Goal: Task Accomplishment & Management: Complete application form

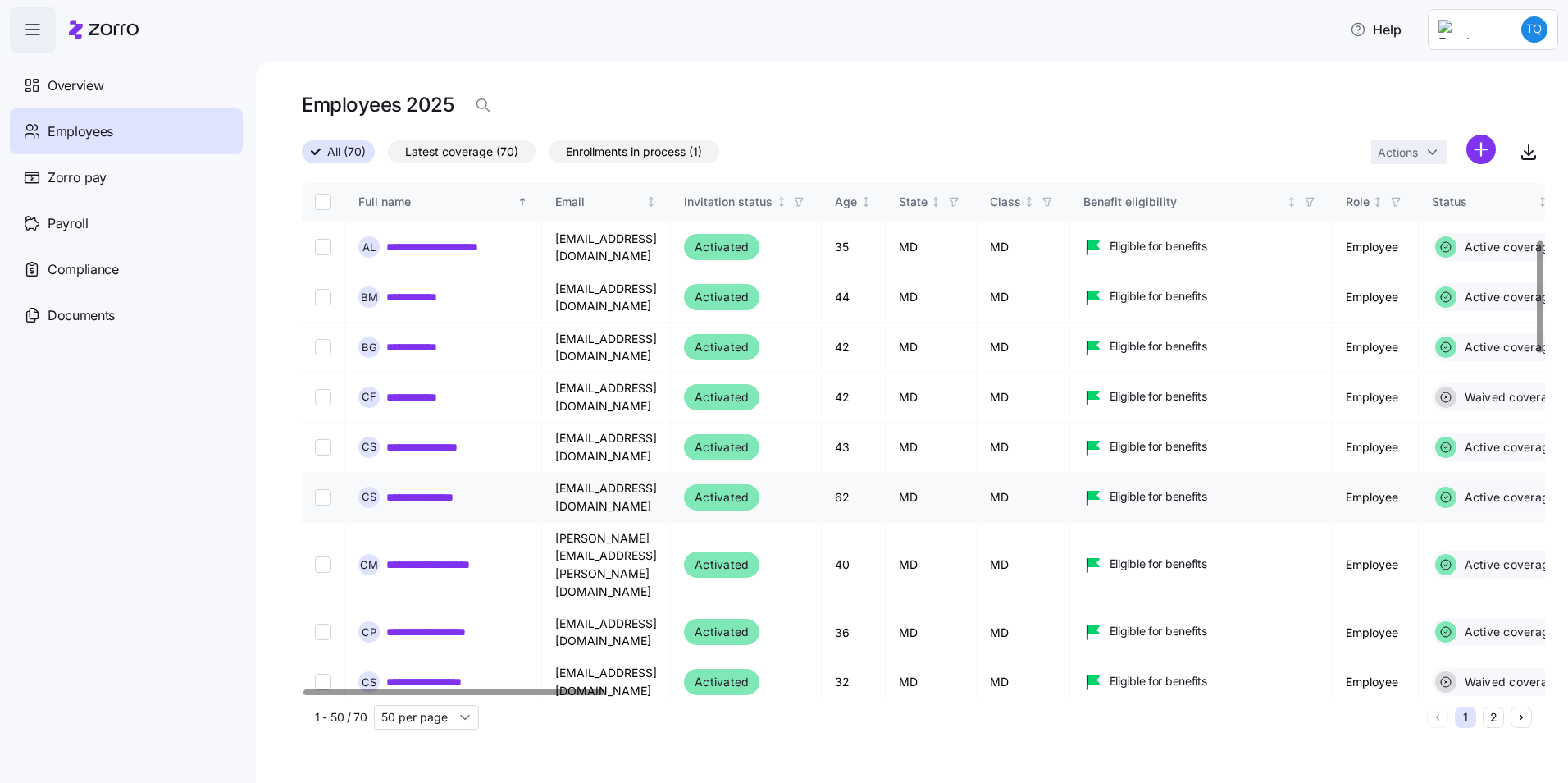
scroll to position [492, 0]
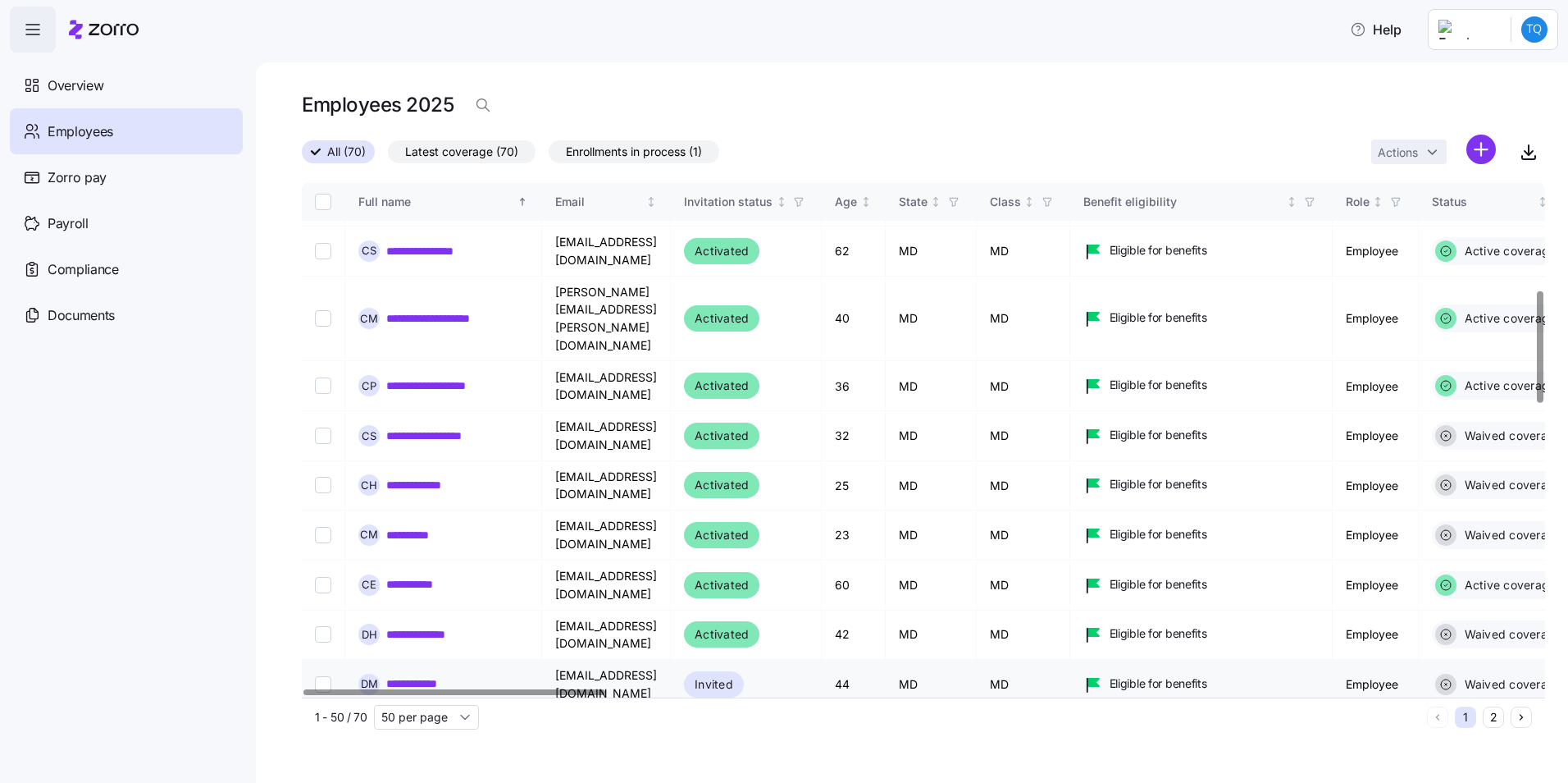
click at [441, 675] on link "**********" at bounding box center [425, 683] width 77 height 17
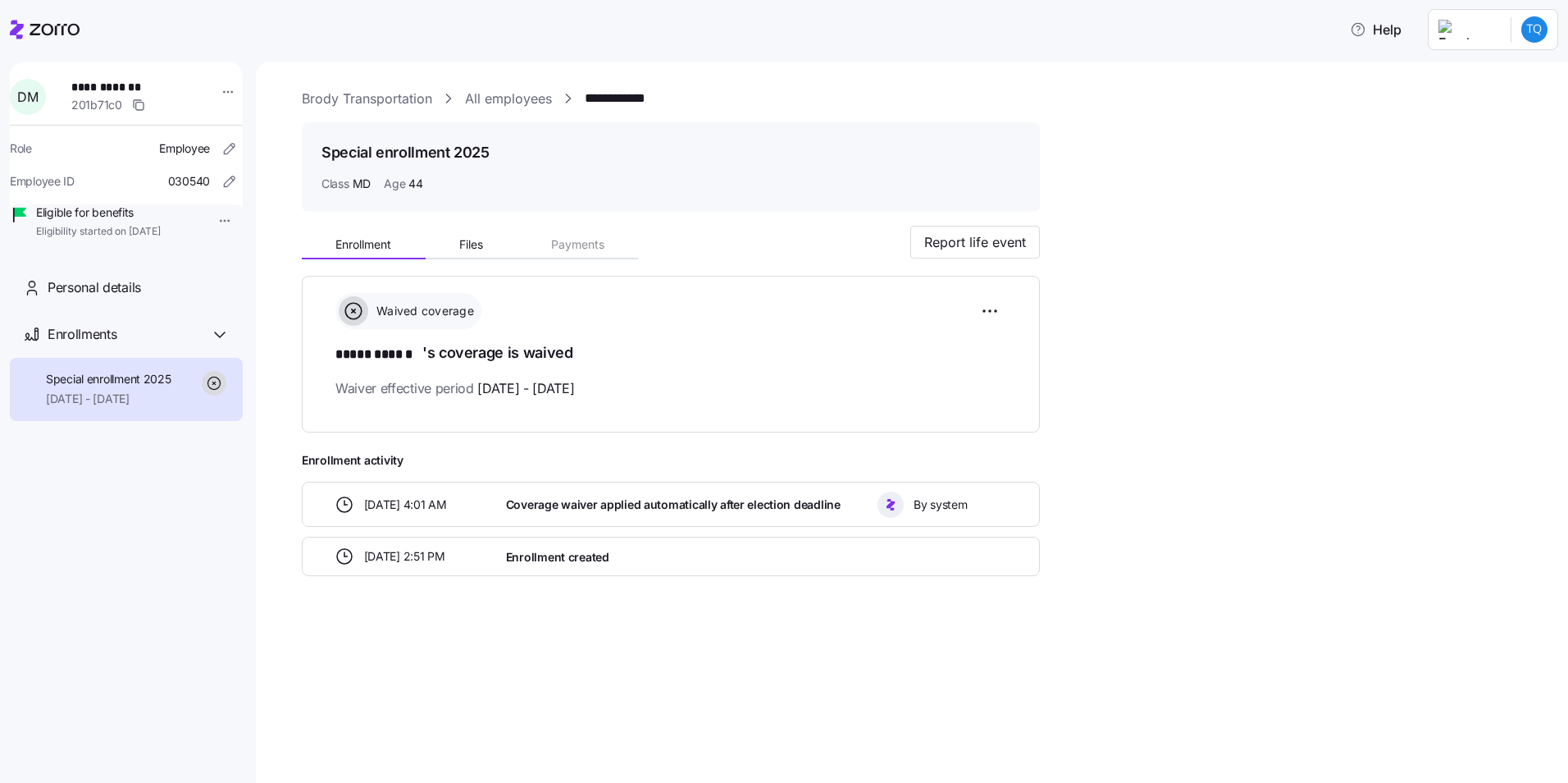
click at [495, 103] on link "All employees" at bounding box center [508, 99] width 87 height 21
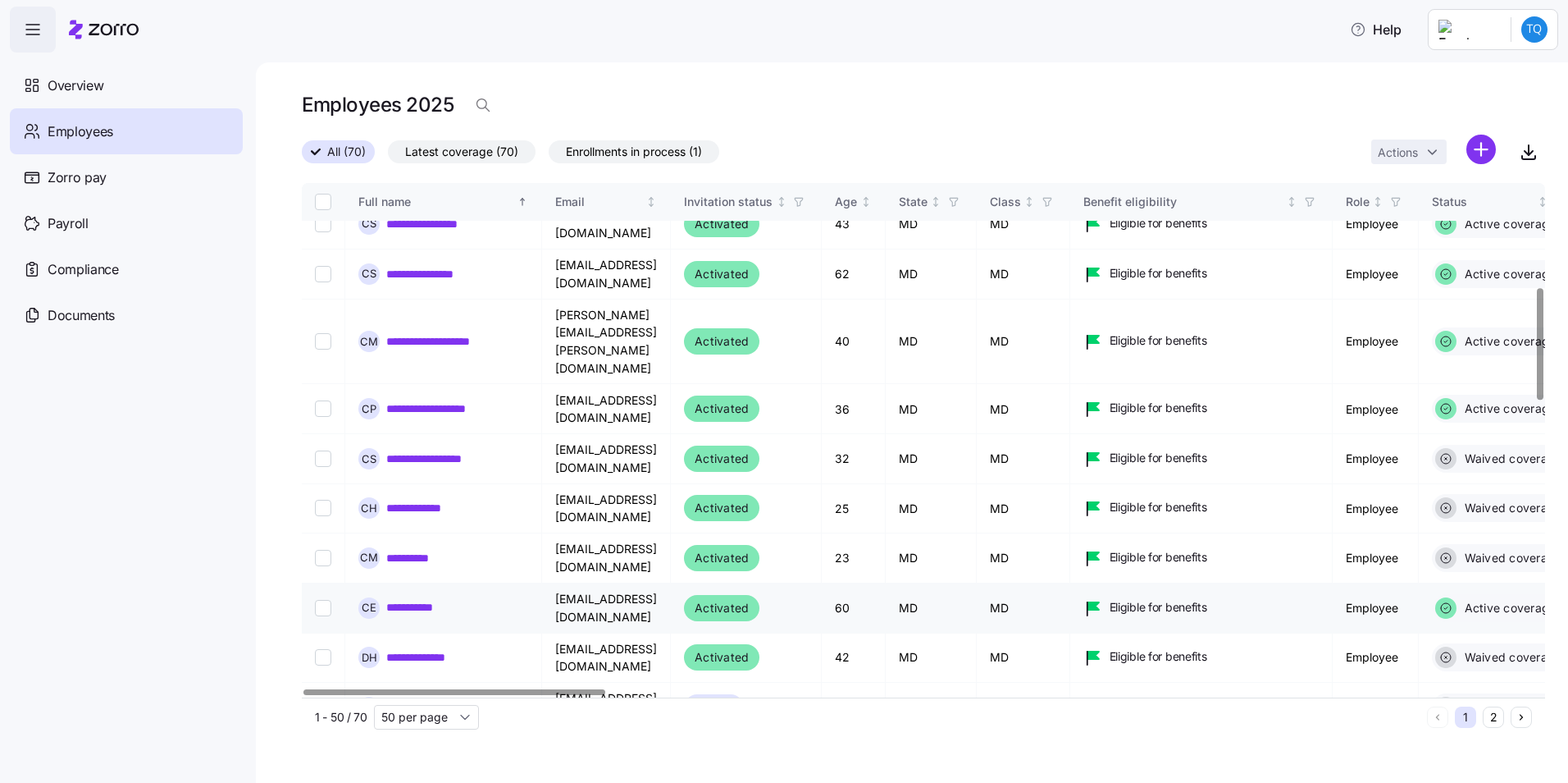
scroll to position [492, 0]
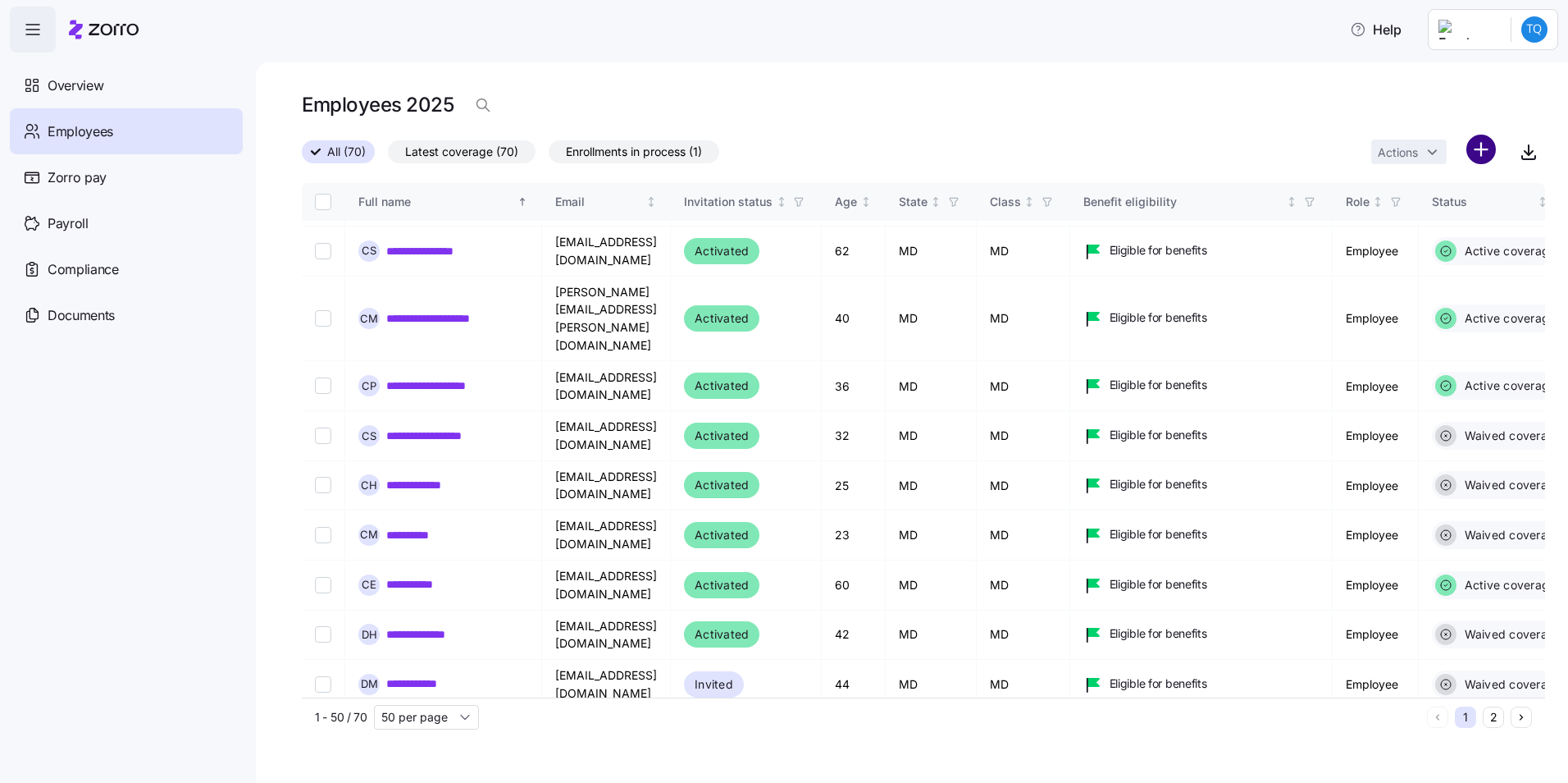
click at [1471, 152] on html "**********" at bounding box center [784, 386] width 1568 height 773
click at [1423, 219] on span "Add a new employee" at bounding box center [1428, 219] width 110 height 17
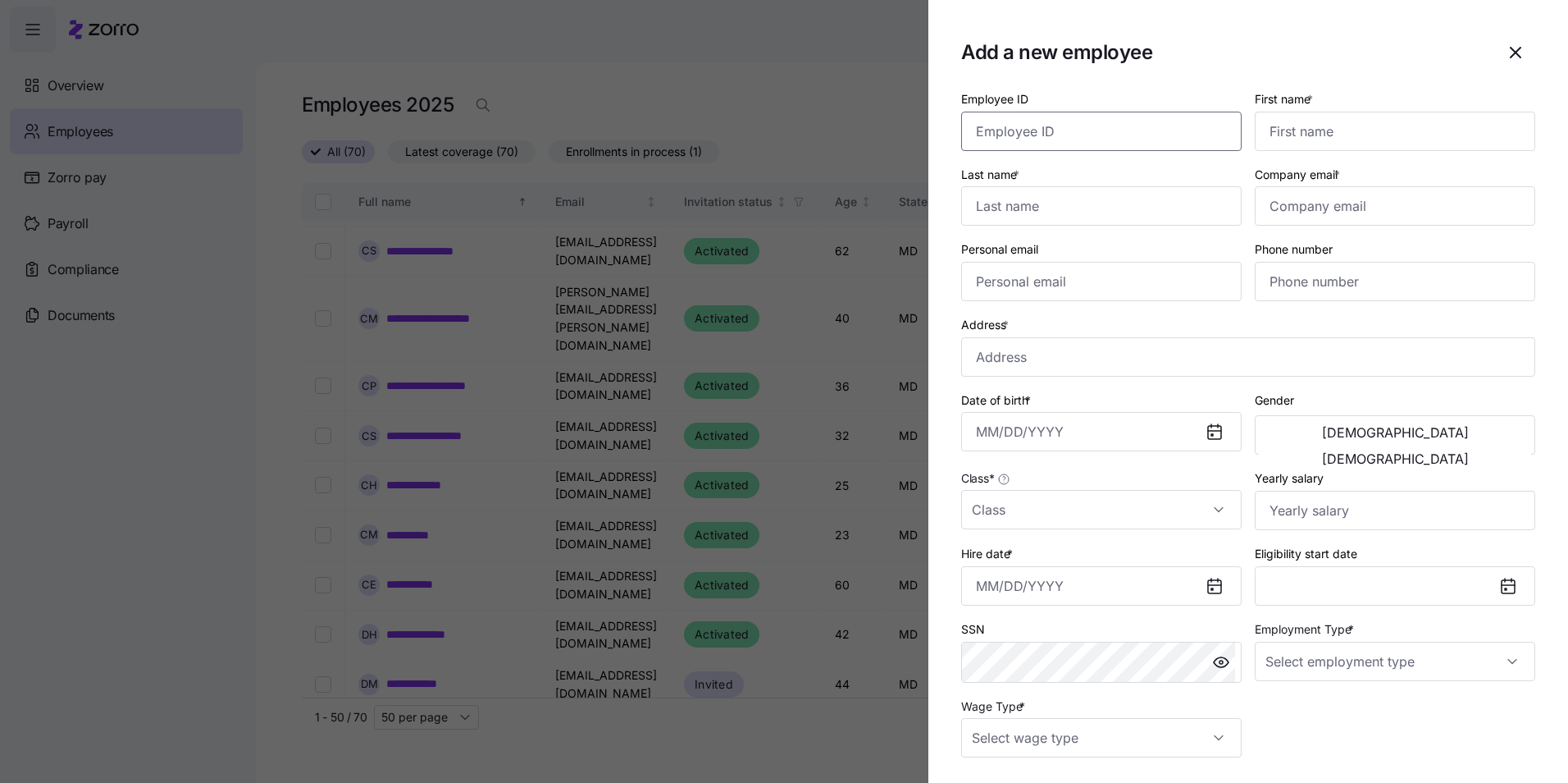
click at [1069, 134] on input "Employee ID" at bounding box center [1101, 131] width 280 height 39
type input "030673"
type input "Korbin"
type input "A"
type input "[PERSON_NAME]"
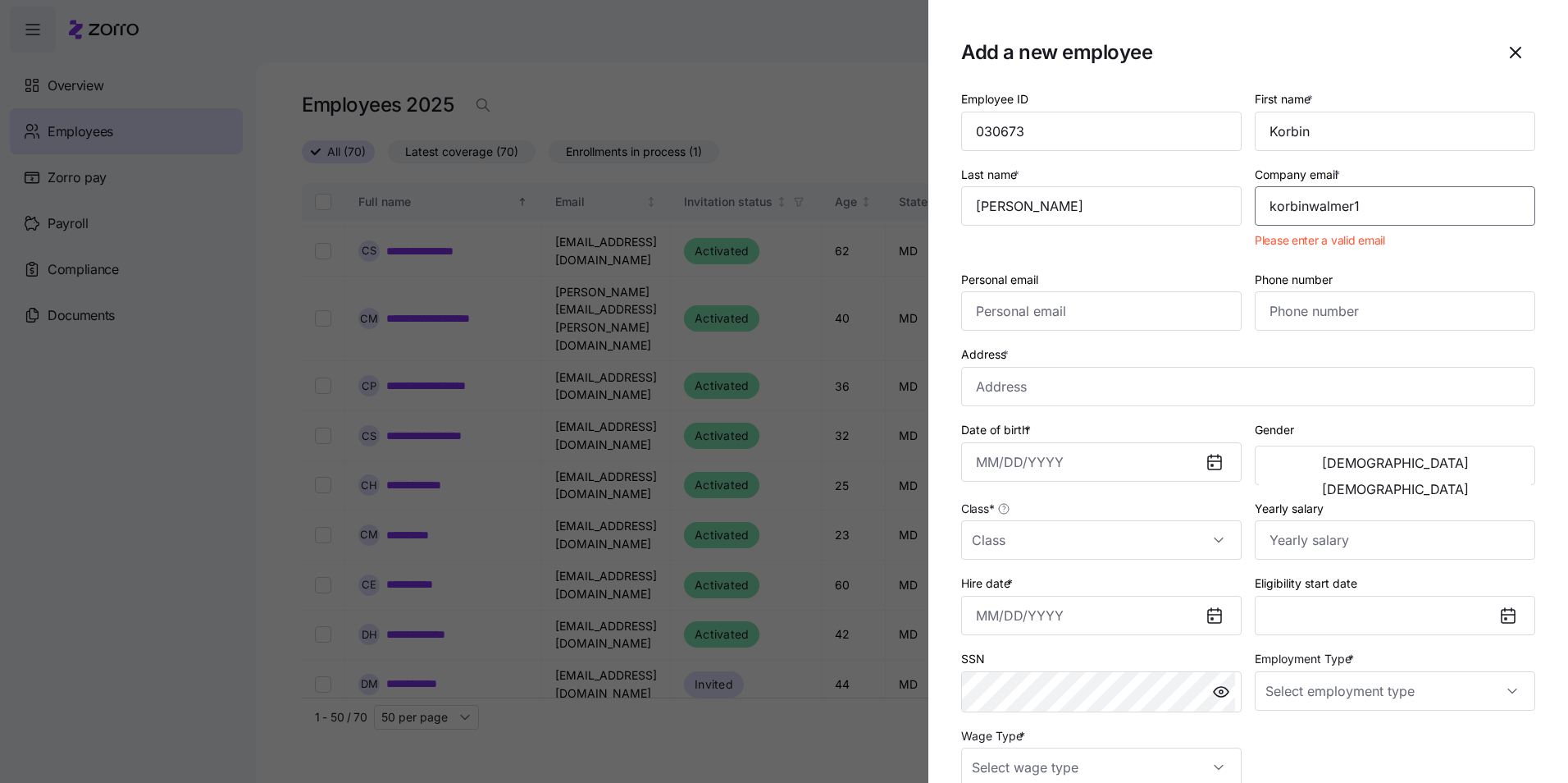
type input "[EMAIL_ADDRESS][DOMAIN_NAME]"
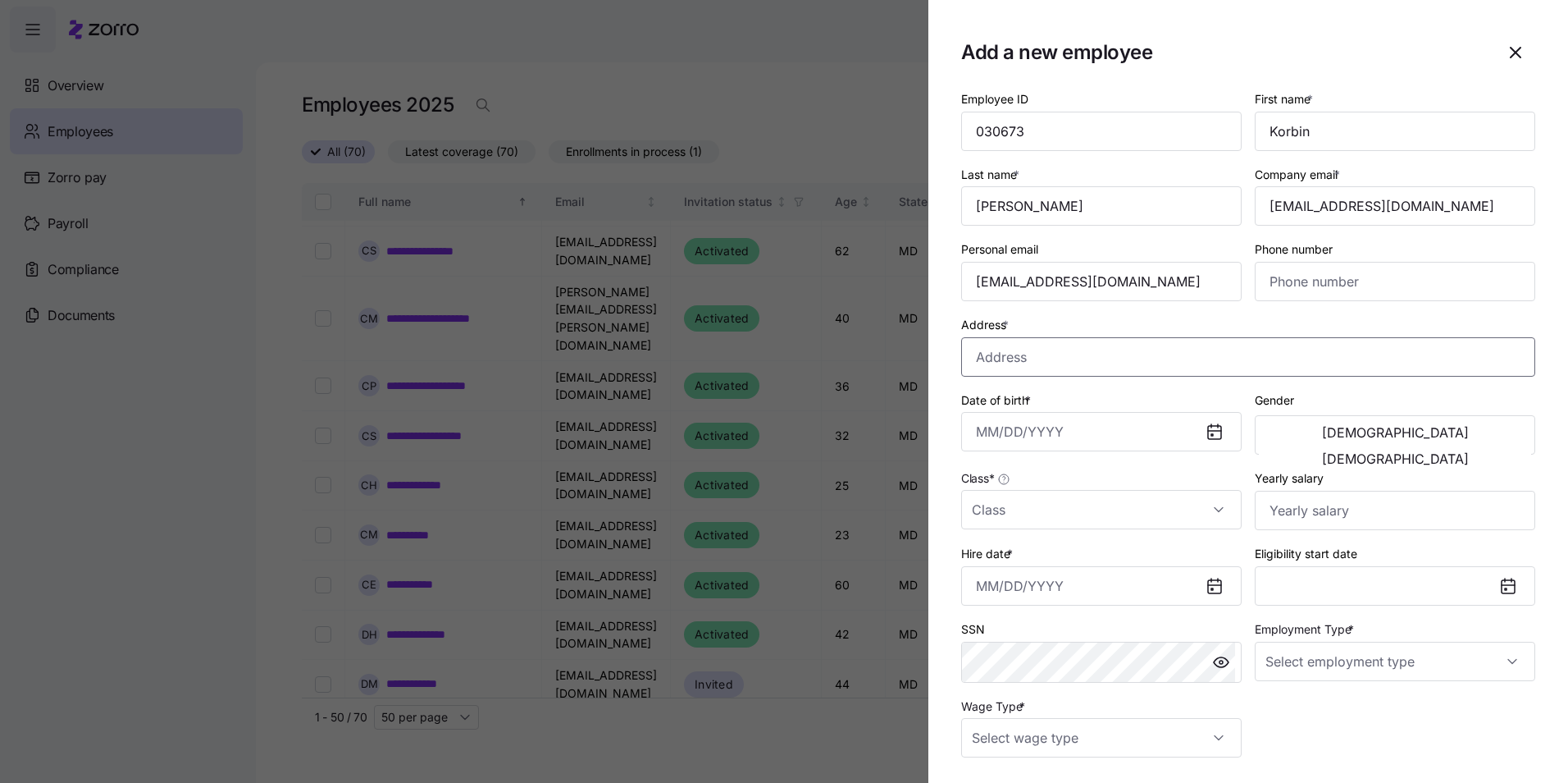
click at [1161, 369] on input "Address *" at bounding box center [1248, 356] width 574 height 39
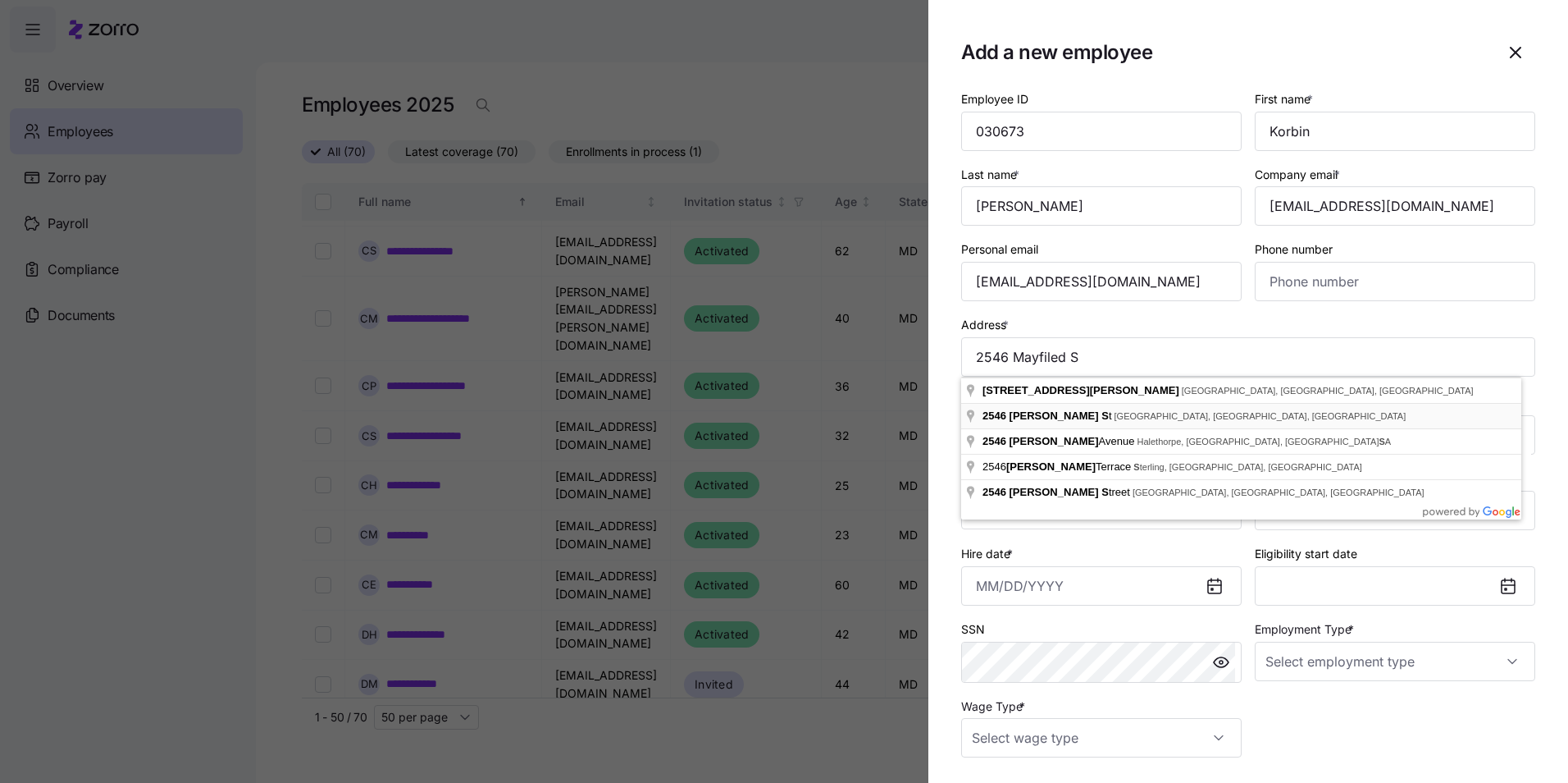
type input "[STREET_ADDRESS][PERSON_NAME]"
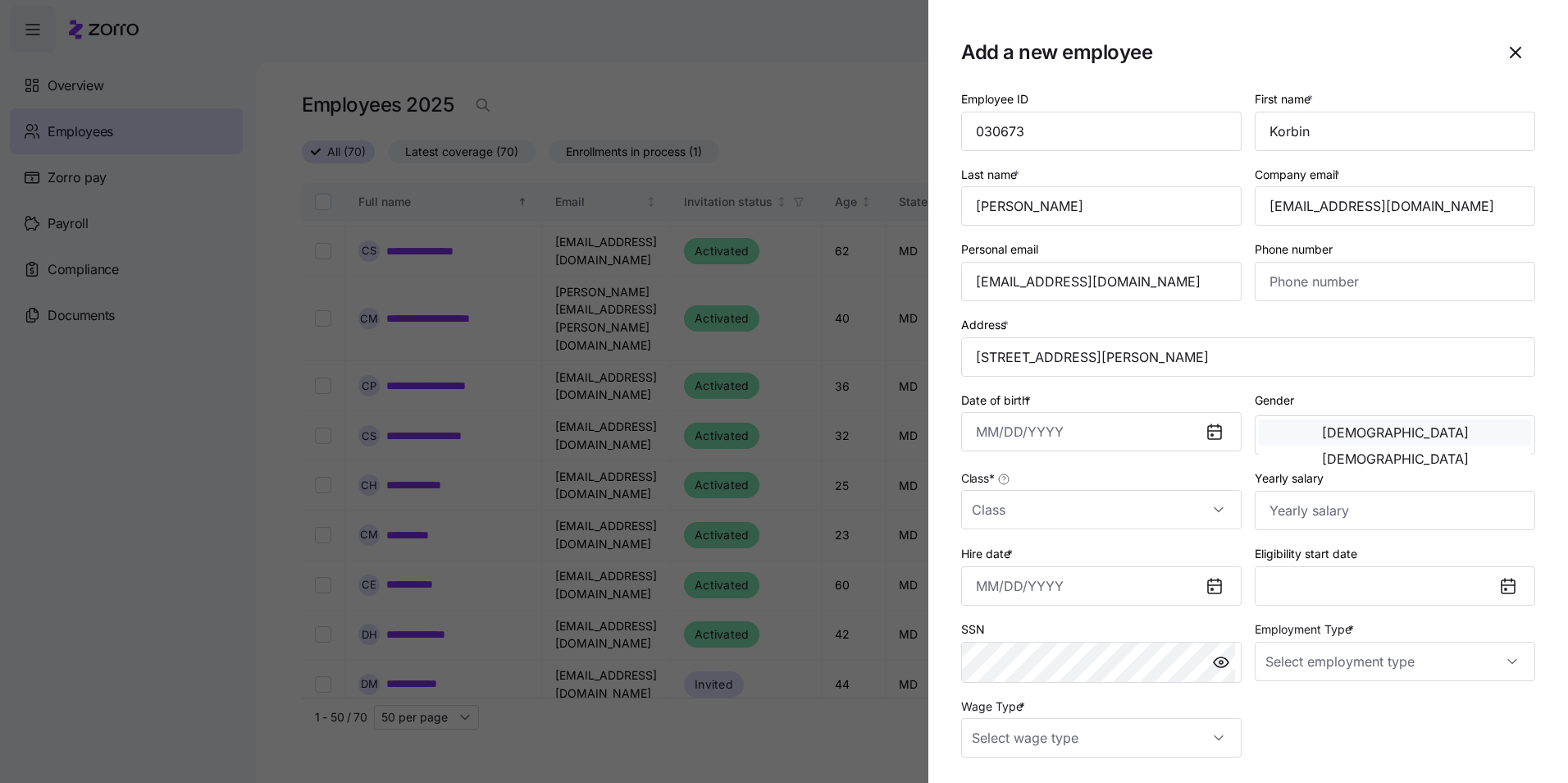
click at [1329, 439] on span "[DEMOGRAPHIC_DATA]" at bounding box center [1396, 432] width 147 height 13
click at [1210, 512] on input "Class *" at bounding box center [1101, 509] width 280 height 39
click at [1046, 594] on div "PA" at bounding box center [1099, 594] width 262 height 35
type input "PA"
click at [1315, 512] on input "Yearly salary" at bounding box center [1395, 510] width 280 height 39
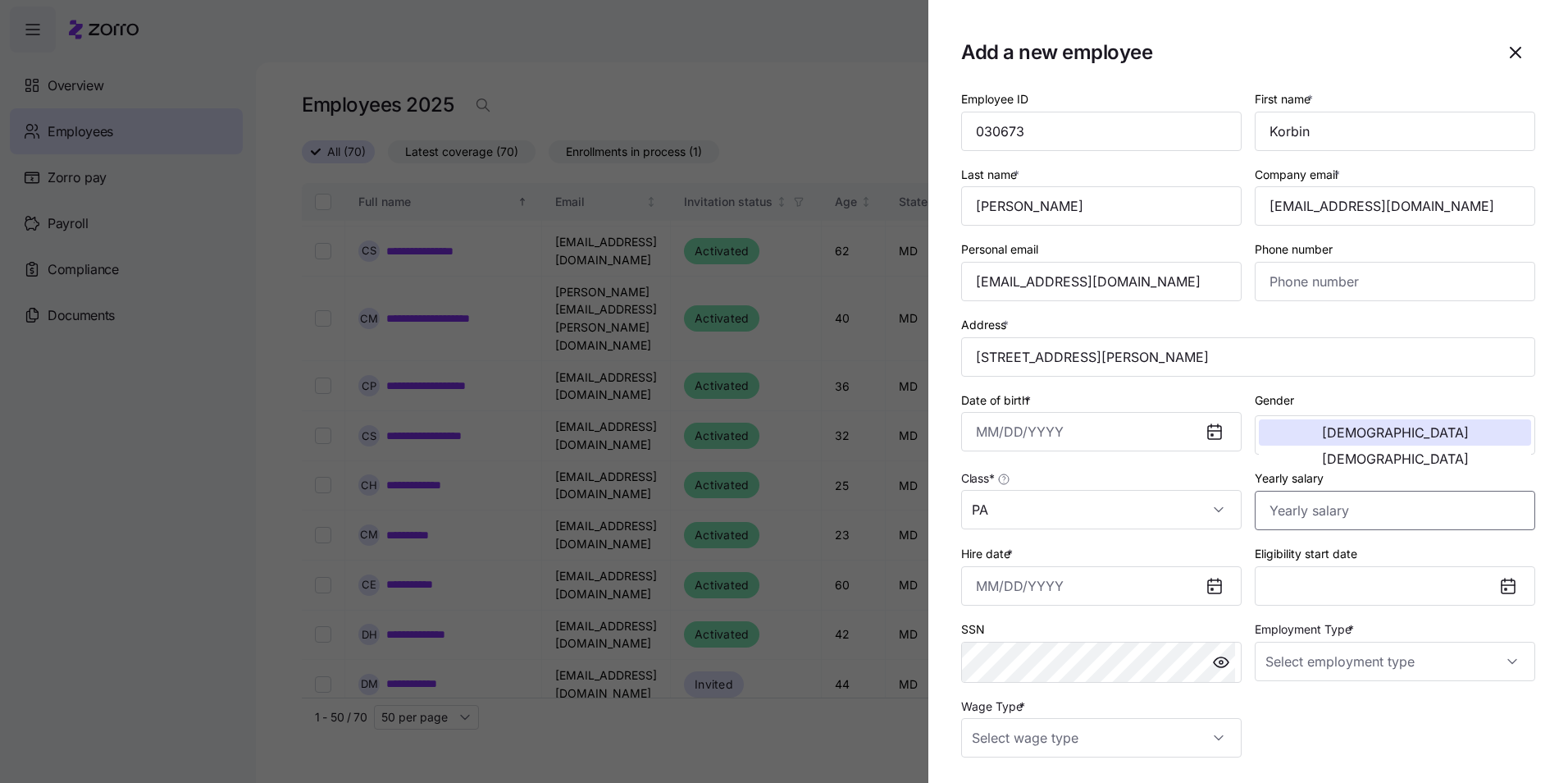
type input "$40,000"
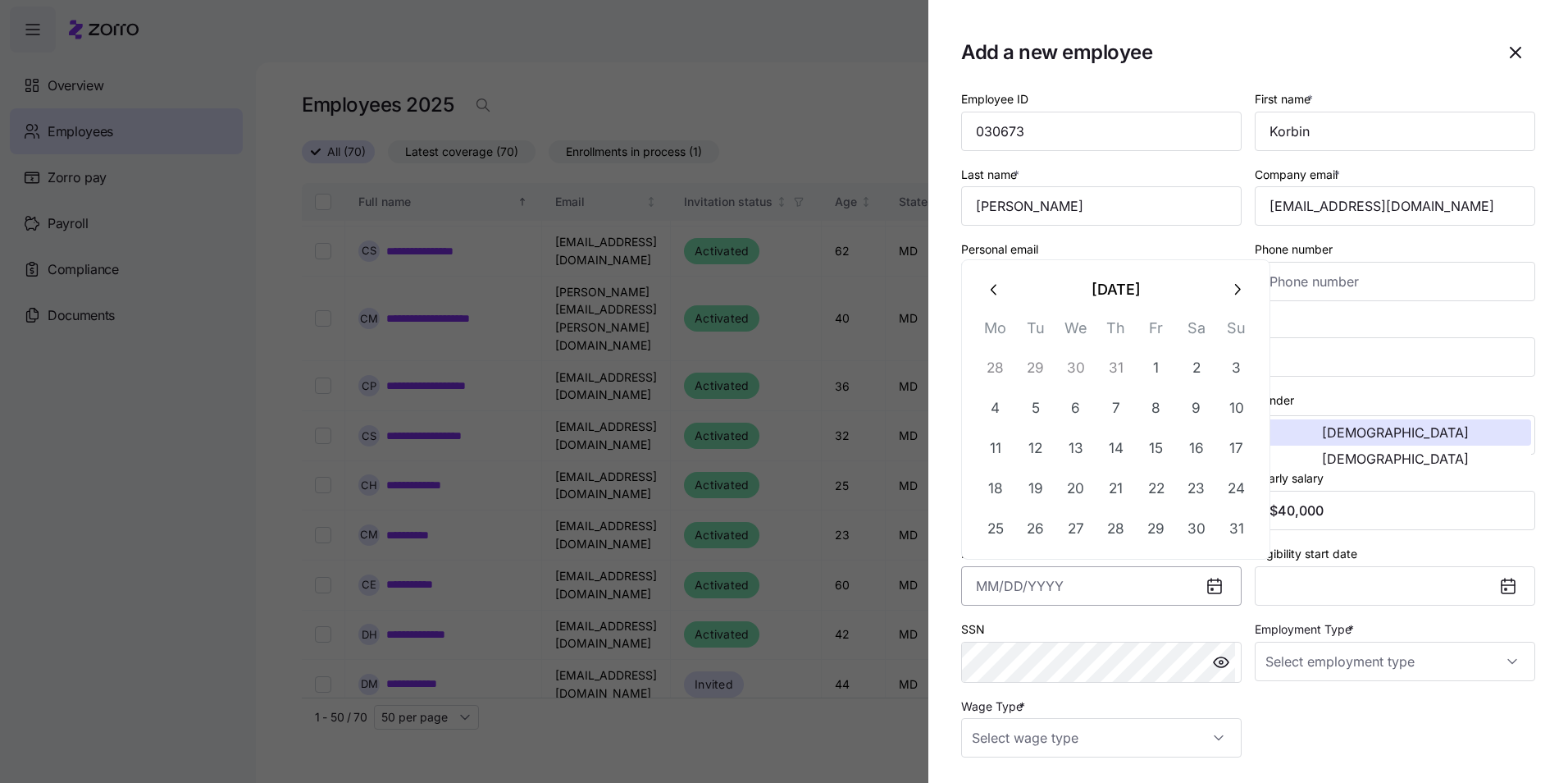
click at [1118, 590] on input "Hire date *" at bounding box center [1101, 585] width 280 height 39
type input "[DATE]"
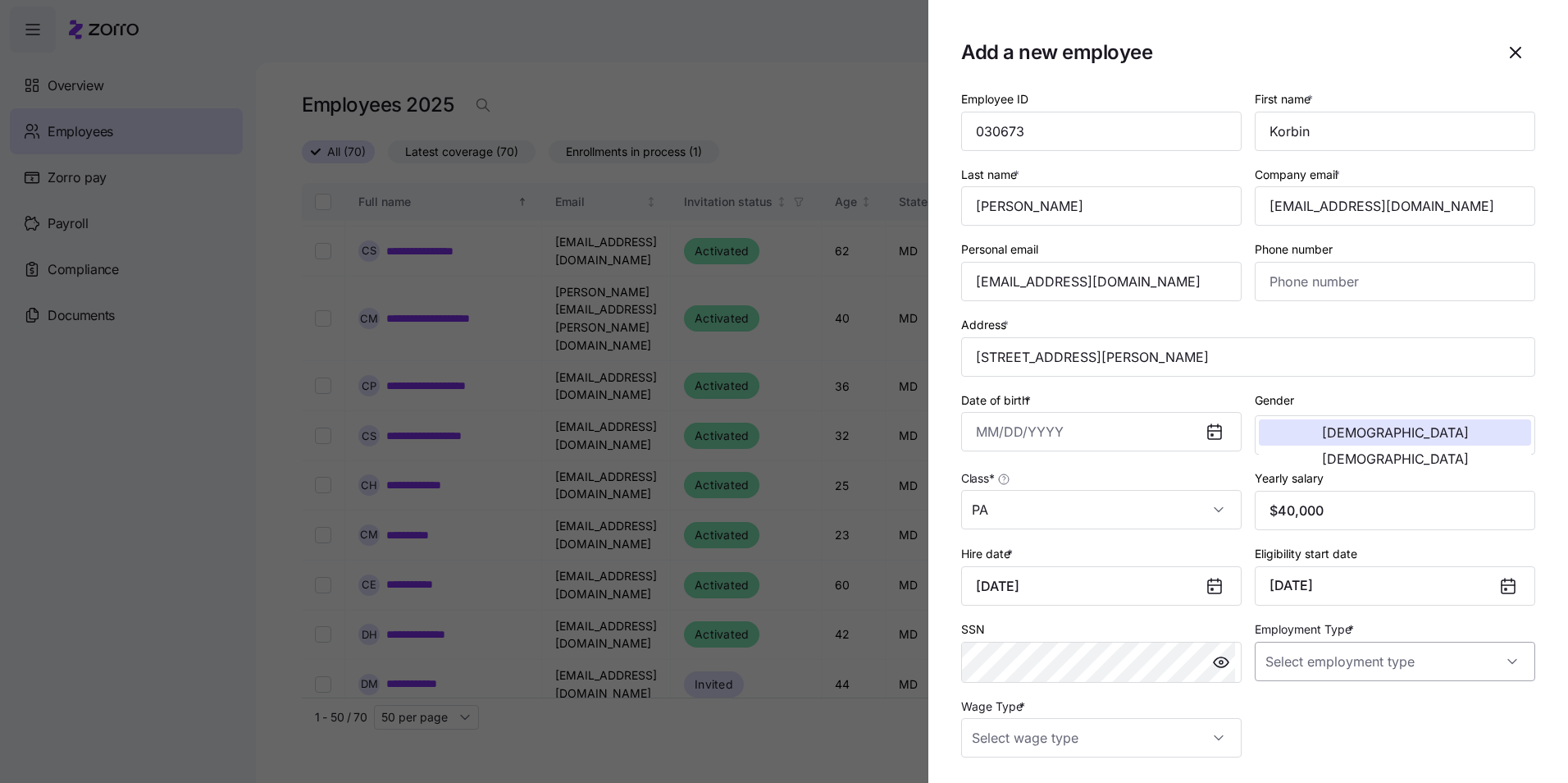
click at [1499, 660] on input "Employment Type *" at bounding box center [1395, 661] width 280 height 39
click at [1325, 715] on div "Full Time" at bounding box center [1386, 712] width 262 height 35
type input "Full Time"
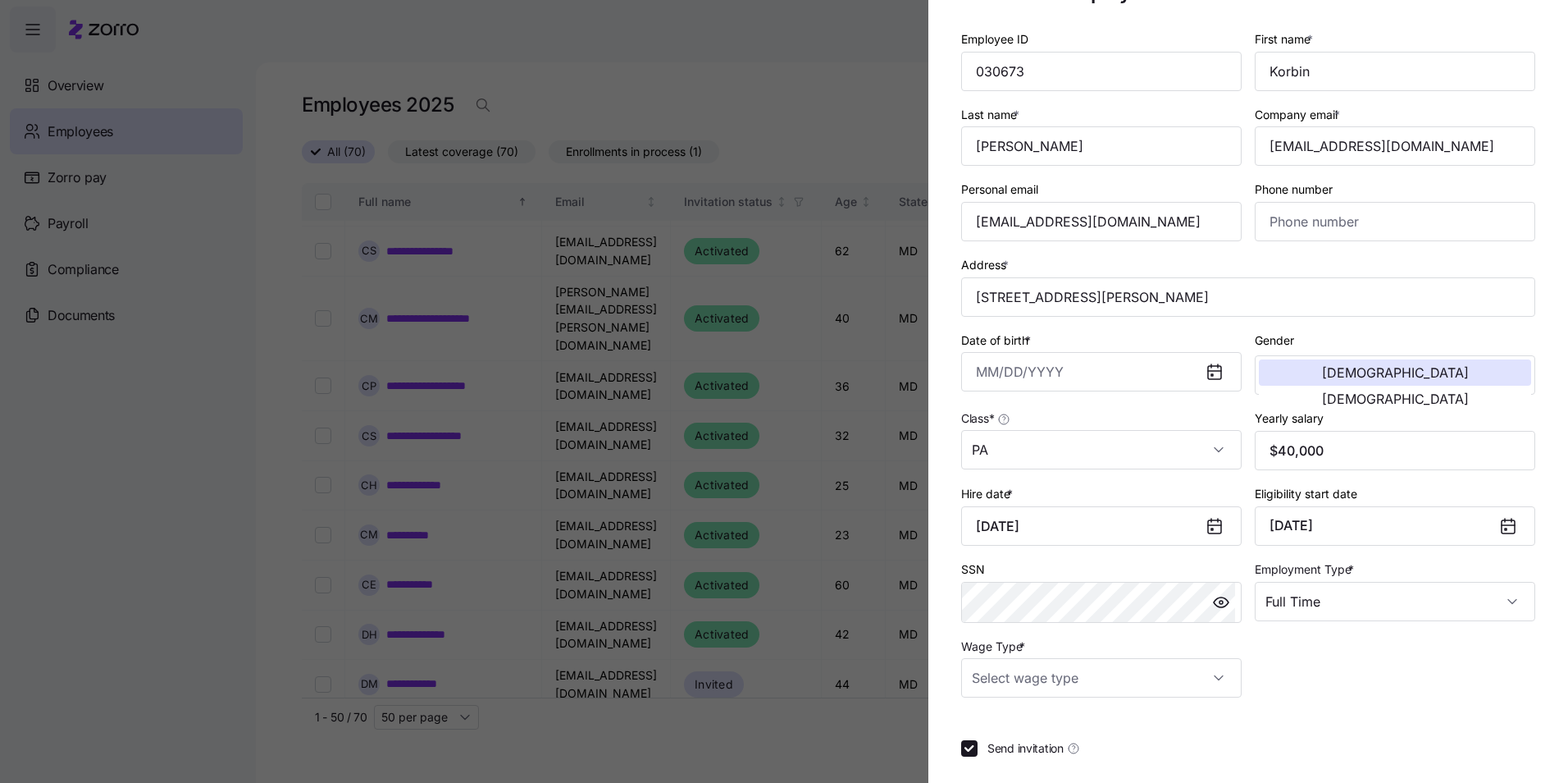
scroll to position [82, 0]
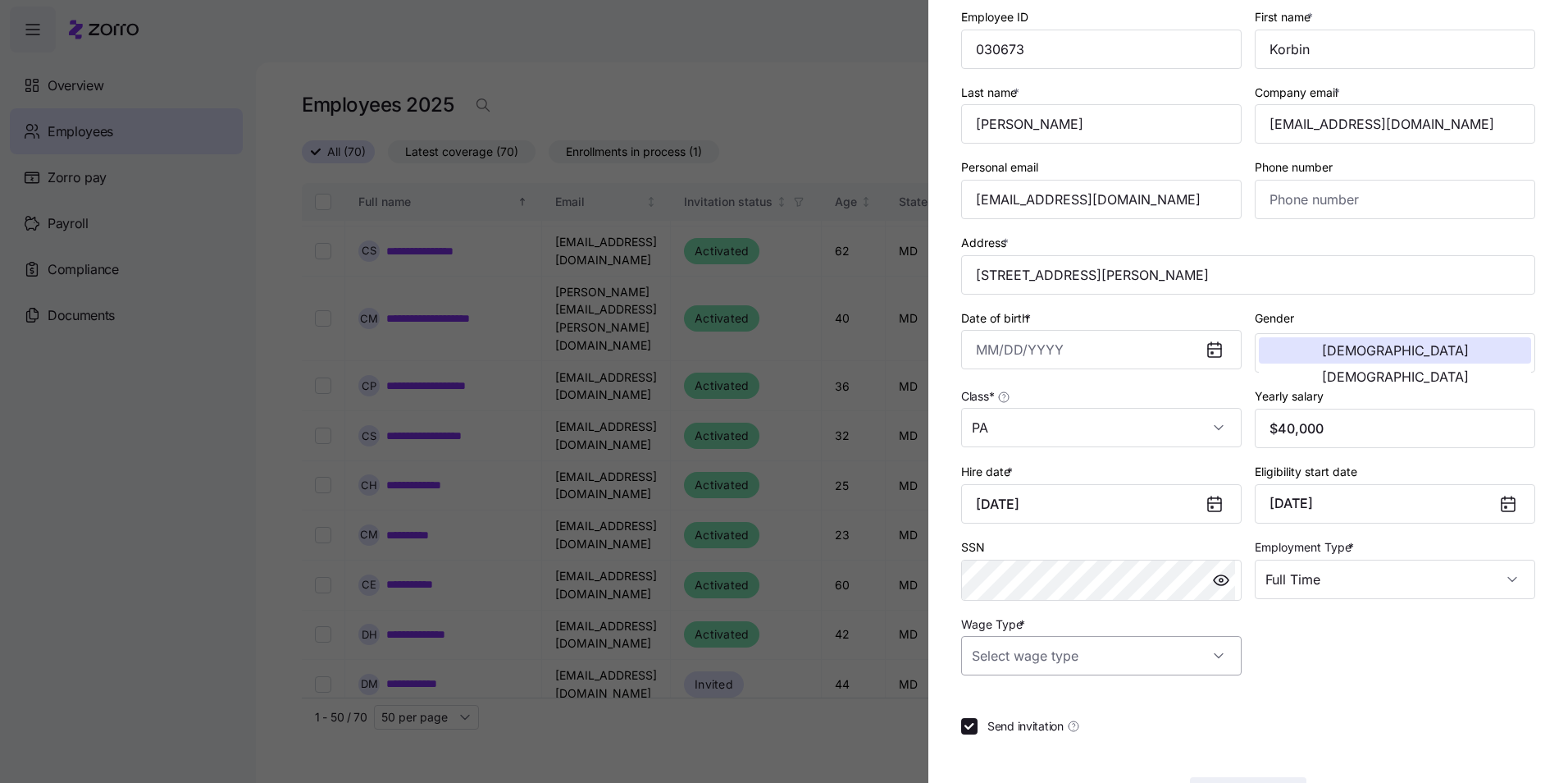
click at [1211, 655] on input "Wage Type *" at bounding box center [1101, 655] width 280 height 39
click at [1027, 708] on div "Salary" at bounding box center [1099, 705] width 262 height 35
type input "Salary"
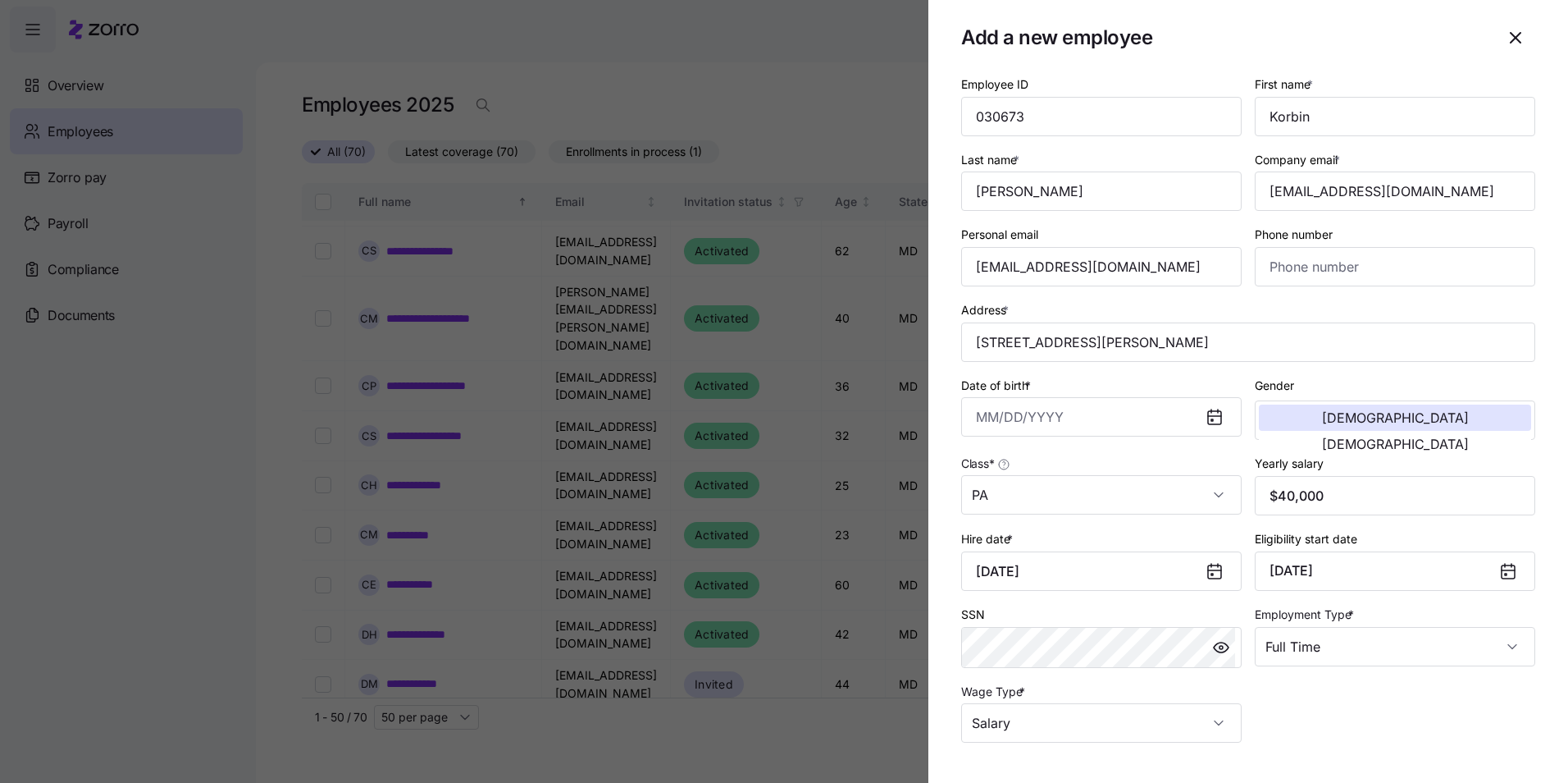
scroll to position [0, 0]
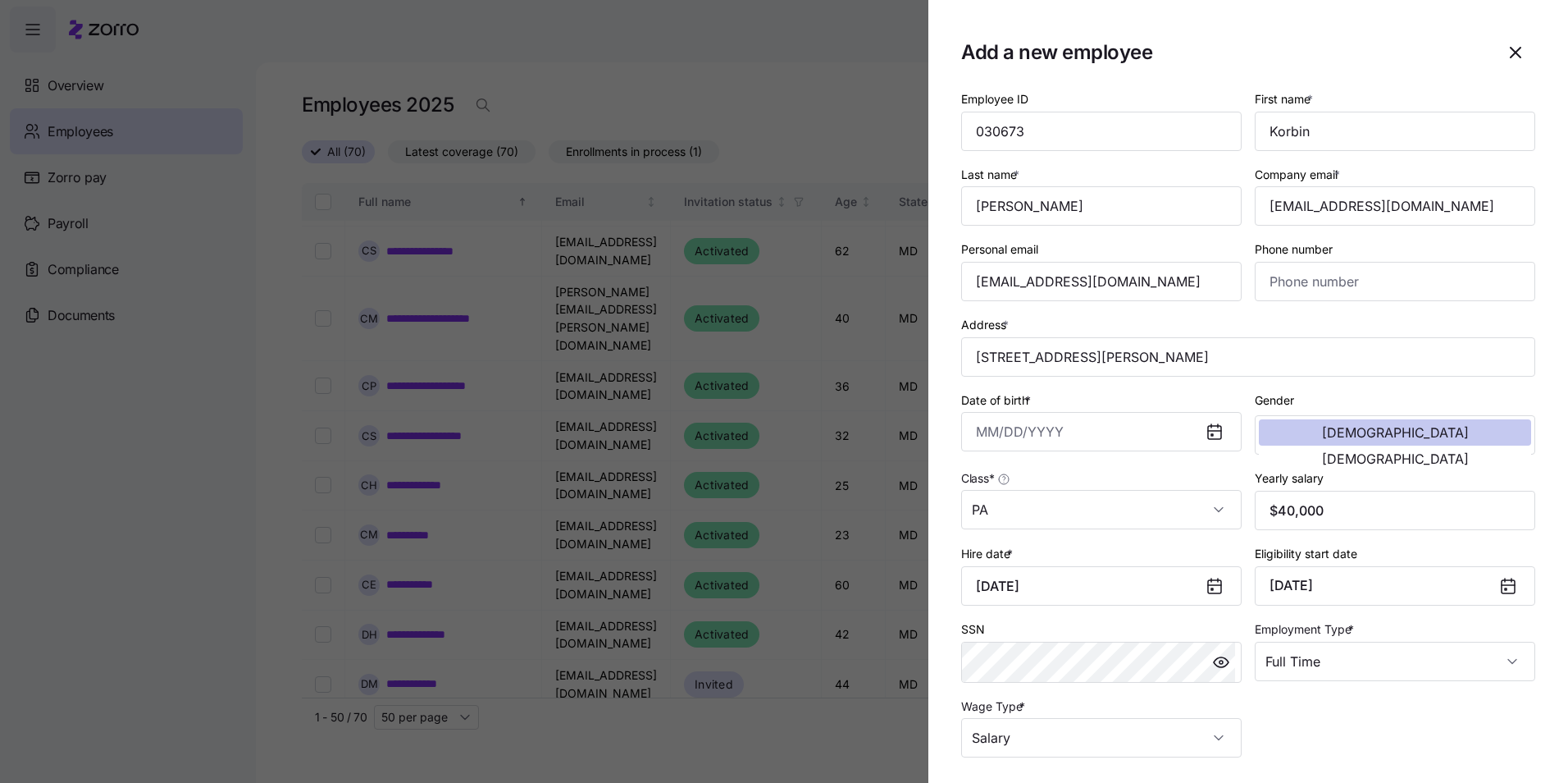
click at [1343, 432] on button "[DEMOGRAPHIC_DATA]" at bounding box center [1395, 432] width 273 height 26
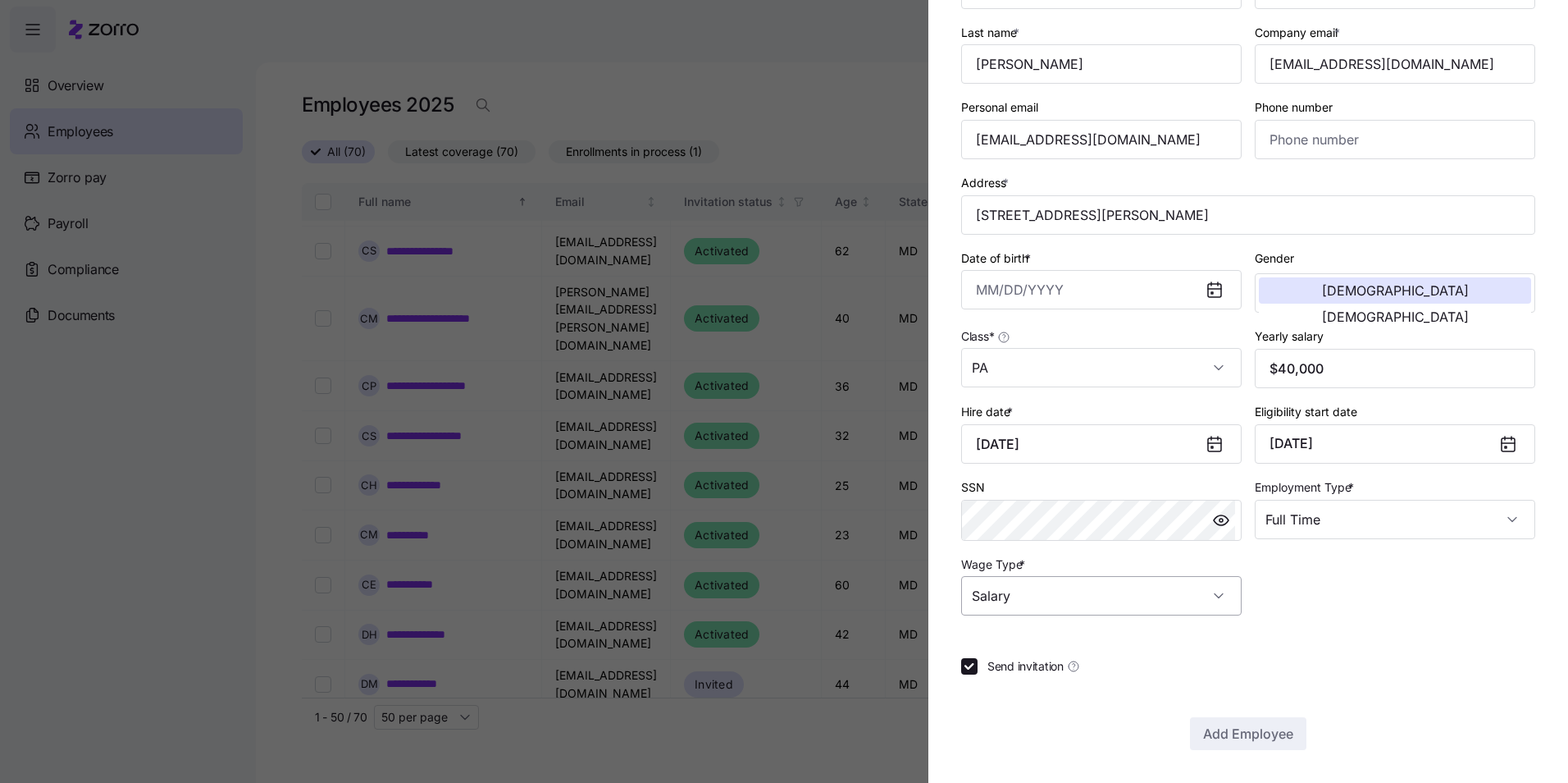
click at [1213, 594] on input "Salary" at bounding box center [1101, 595] width 280 height 39
click at [1009, 651] on span "Salary" at bounding box center [998, 645] width 34 height 18
click at [1291, 641] on div "Employee ID 030673 First name * Korbin Last name * [PERSON_NAME] Company email …" at bounding box center [1248, 363] width 574 height 833
click at [1213, 595] on input "Wage Type *" at bounding box center [1101, 595] width 280 height 39
click at [1033, 642] on div "Salary" at bounding box center [1099, 646] width 262 height 35
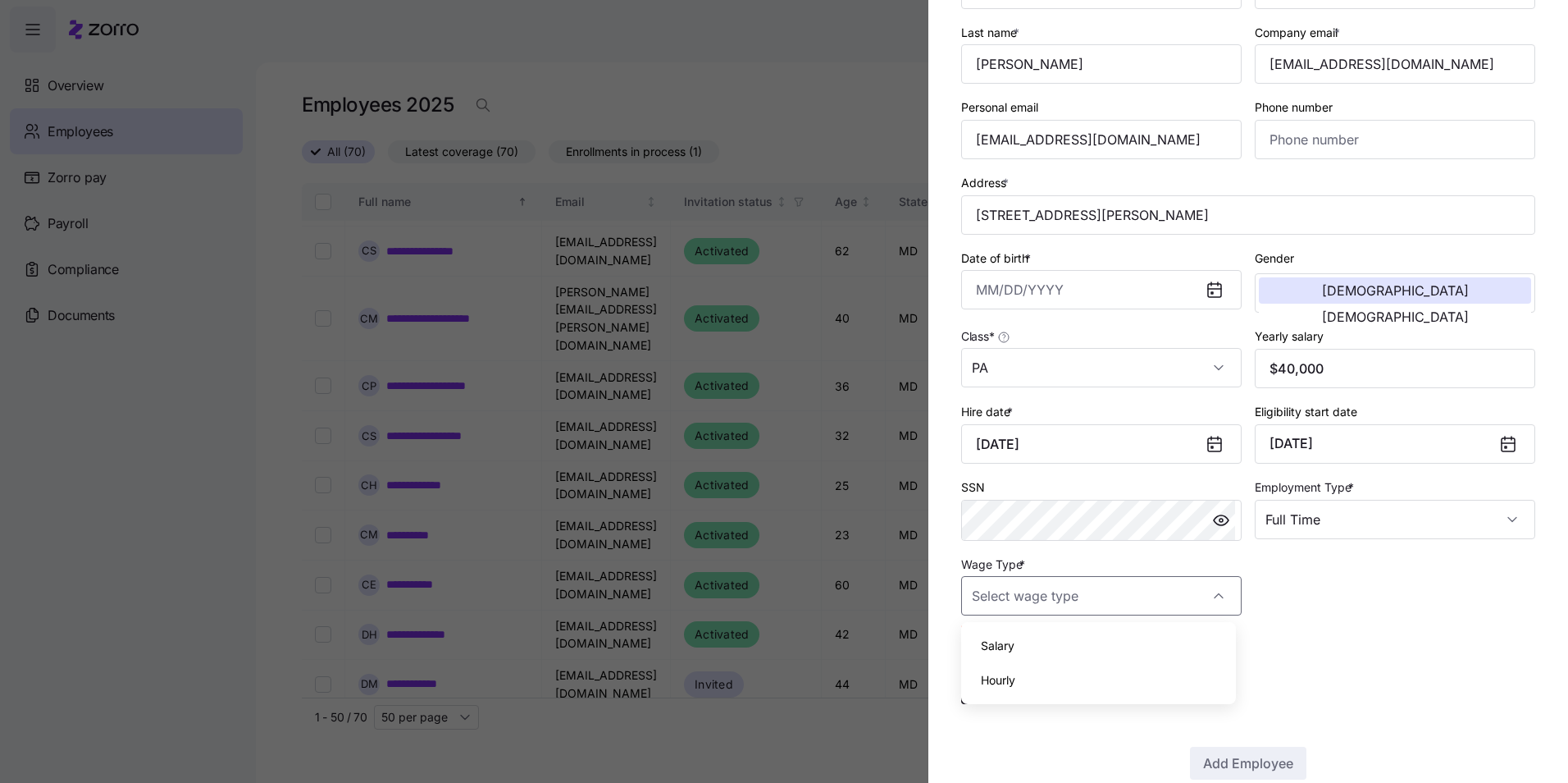
type input "Salary"
click at [1333, 600] on div "Employee ID 030673 First name * [PERSON_NAME] Last name * [PERSON_NAME] Company…" at bounding box center [1248, 280] width 588 height 682
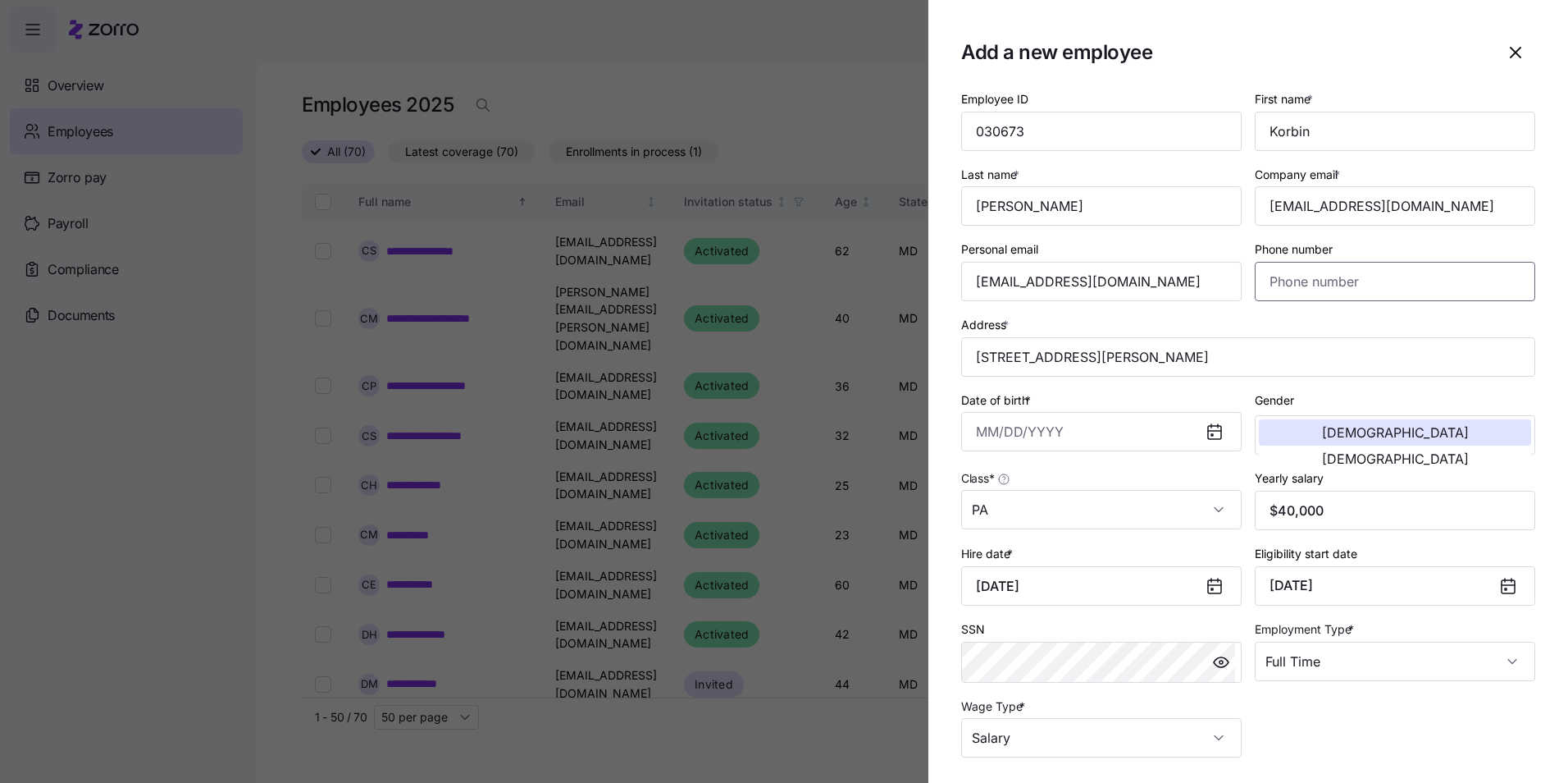
click at [1337, 276] on input "Phone number" at bounding box center [1395, 281] width 280 height 39
type input "[PHONE_NUMBER]"
click at [1107, 427] on input "Date of birth *" at bounding box center [1101, 431] width 280 height 39
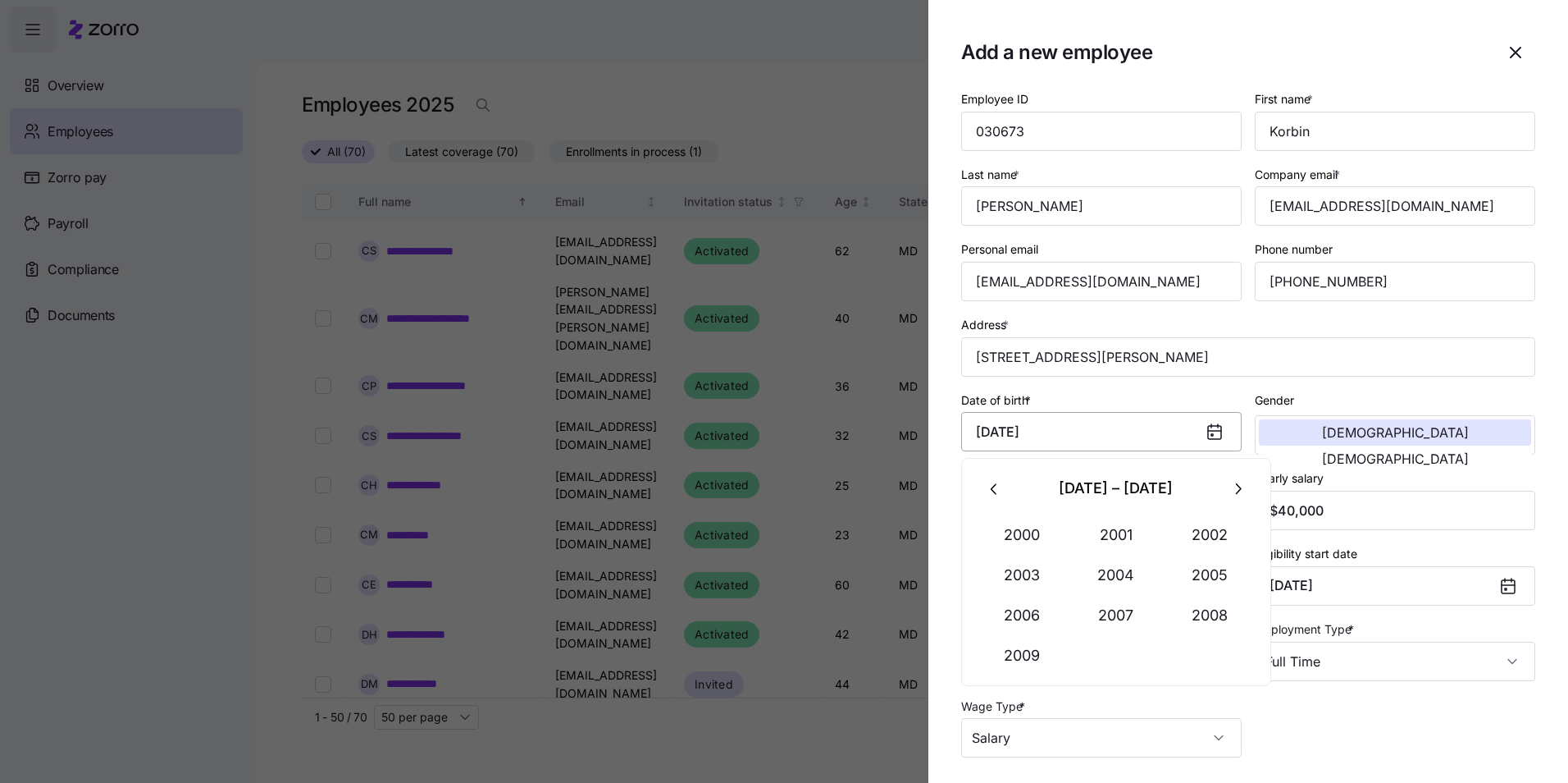
type input "[DATE]"
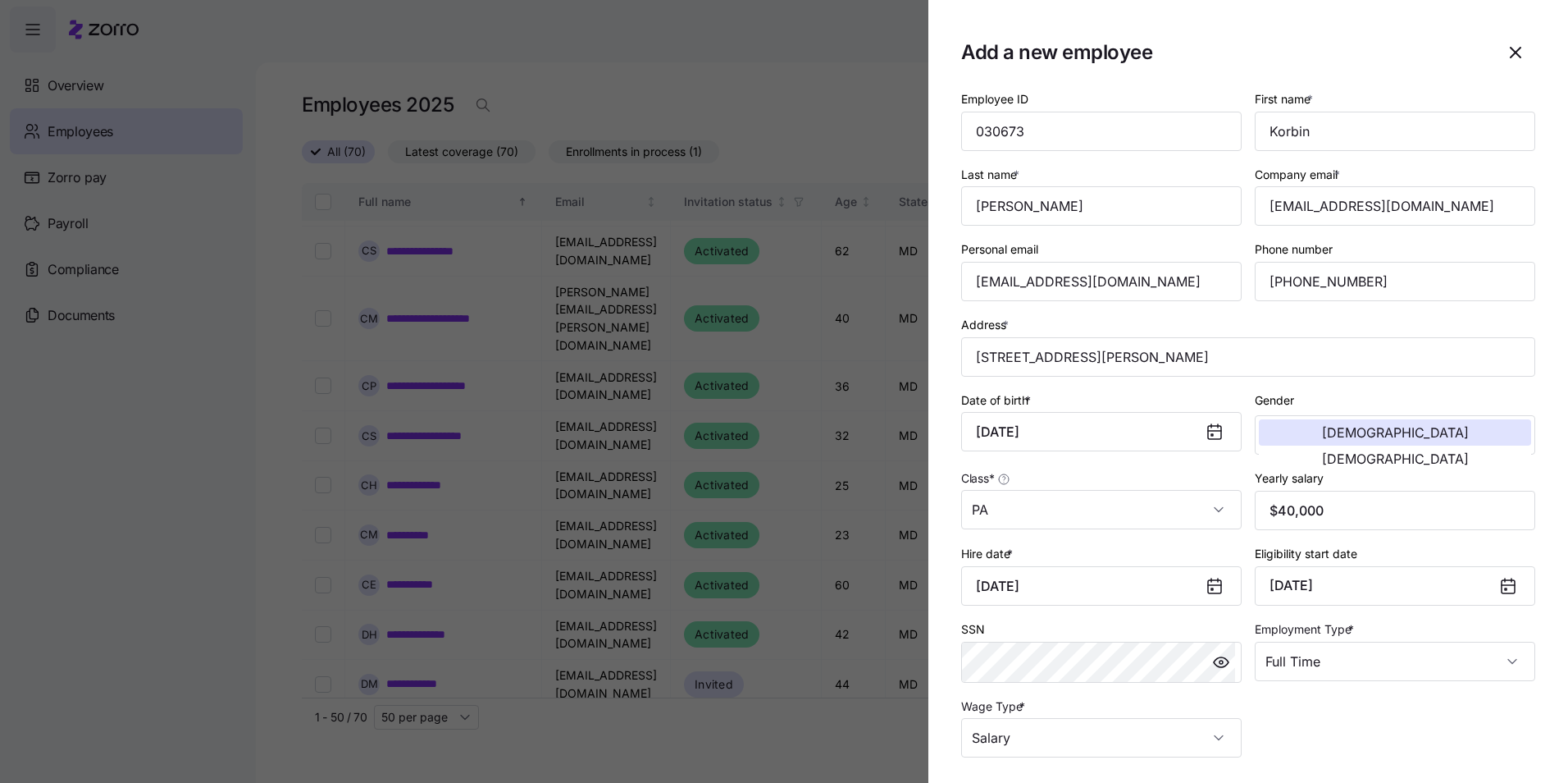
scroll to position [142, 0]
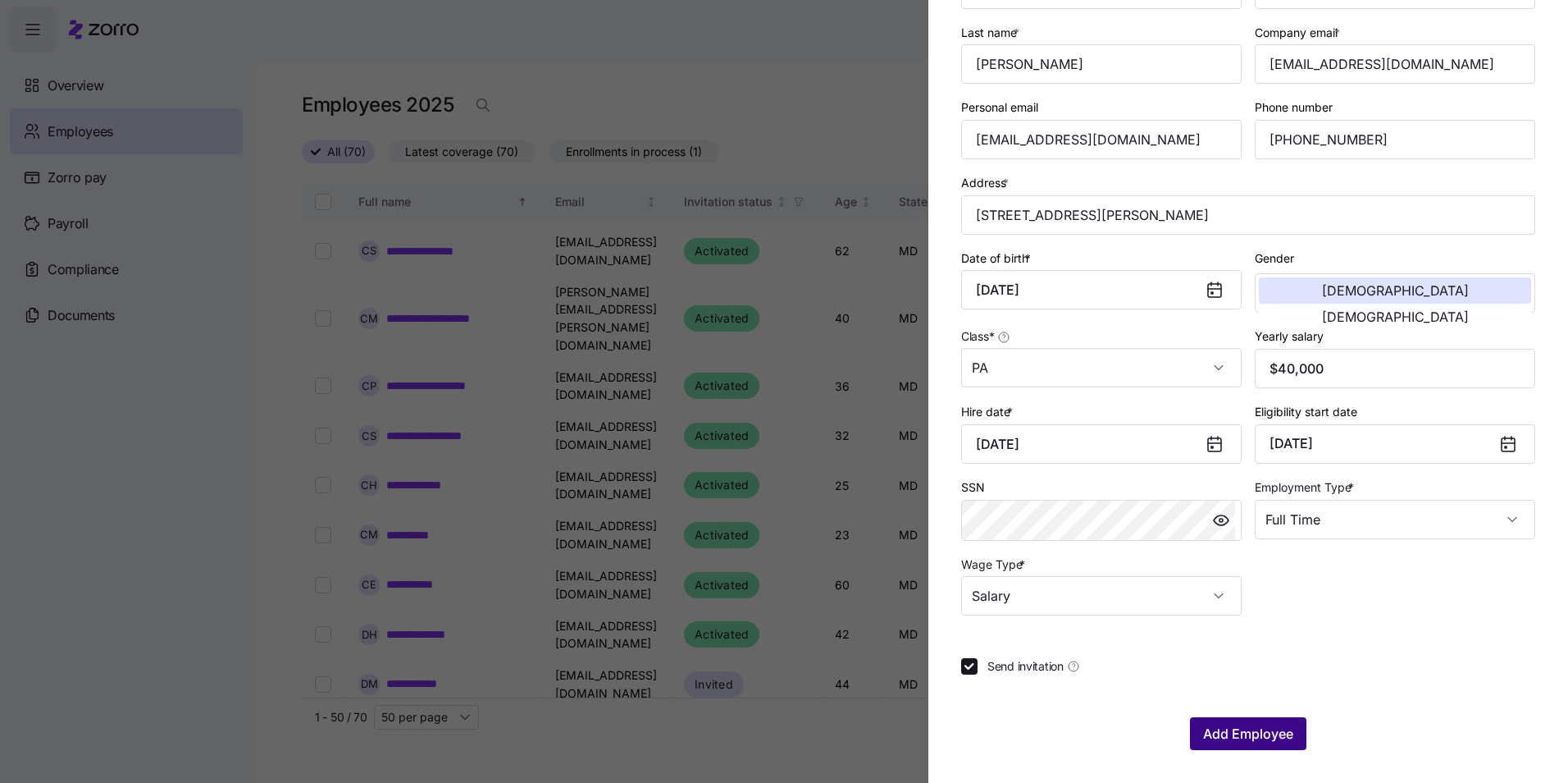
click at [1257, 736] on span "Add Employee" at bounding box center [1248, 733] width 91 height 20
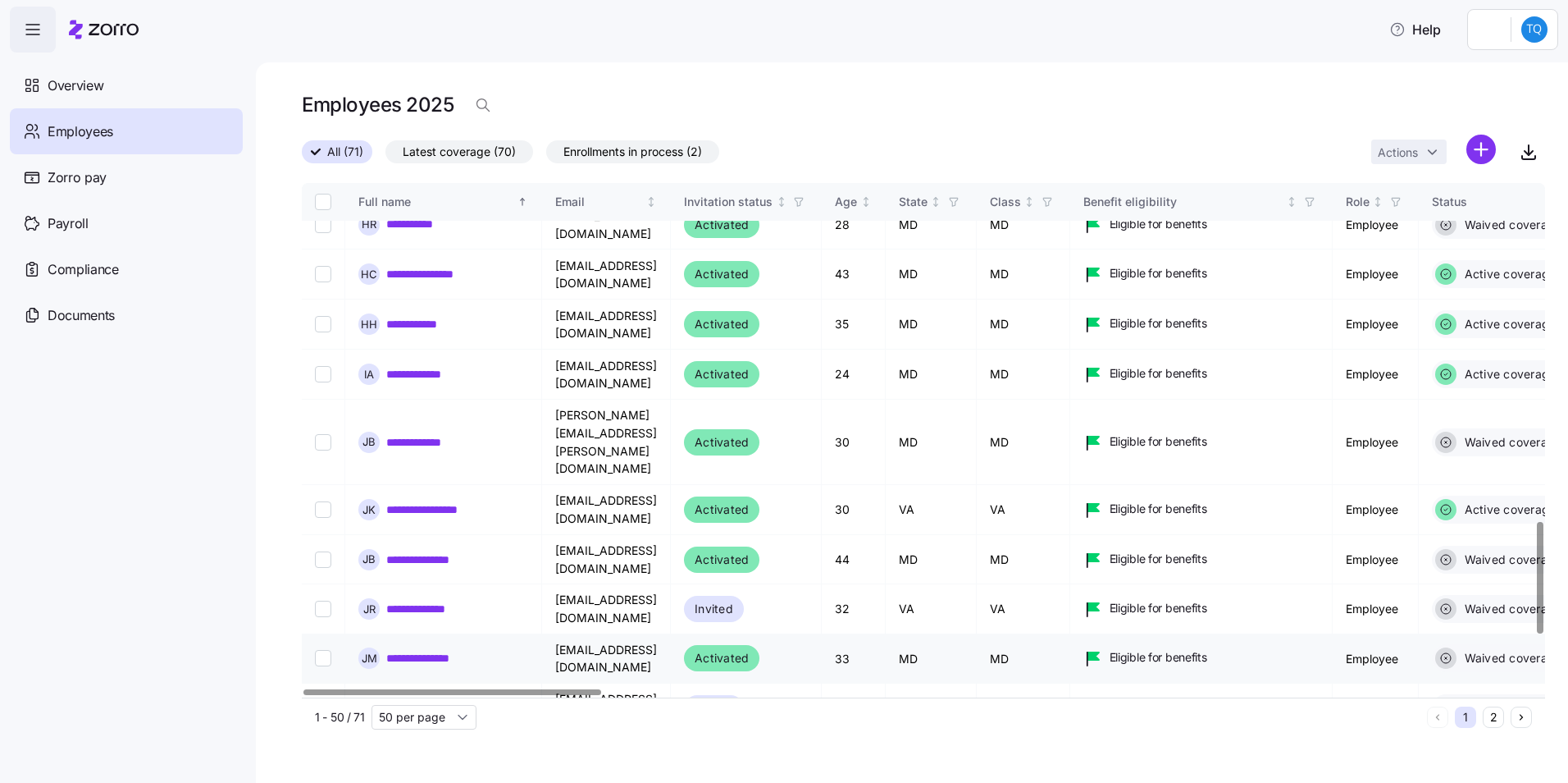
scroll to position [1559, 0]
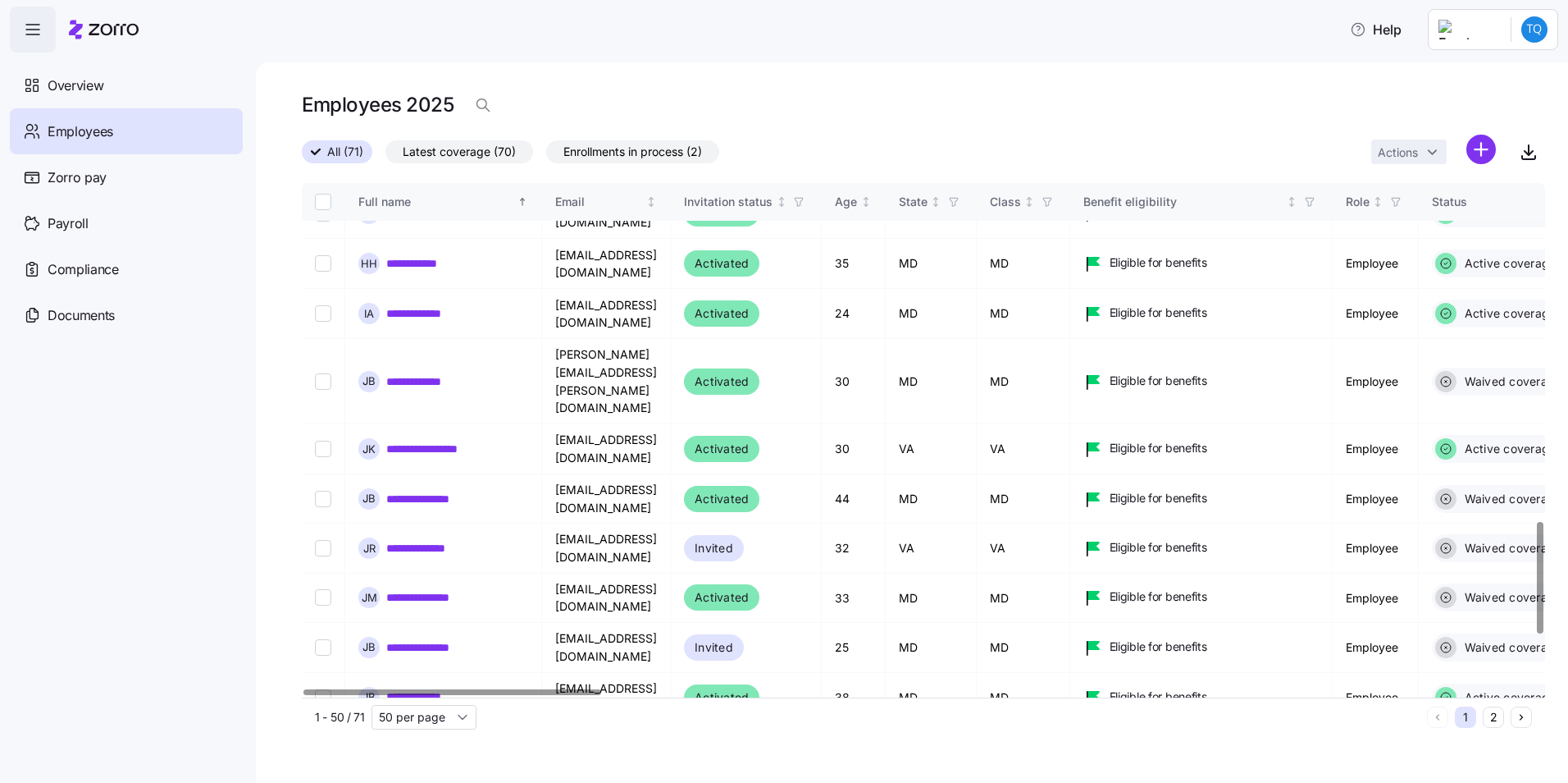
click at [1481, 152] on html "**********" at bounding box center [784, 386] width 1568 height 773
click at [1424, 219] on span "Add a new employee" at bounding box center [1428, 219] width 110 height 17
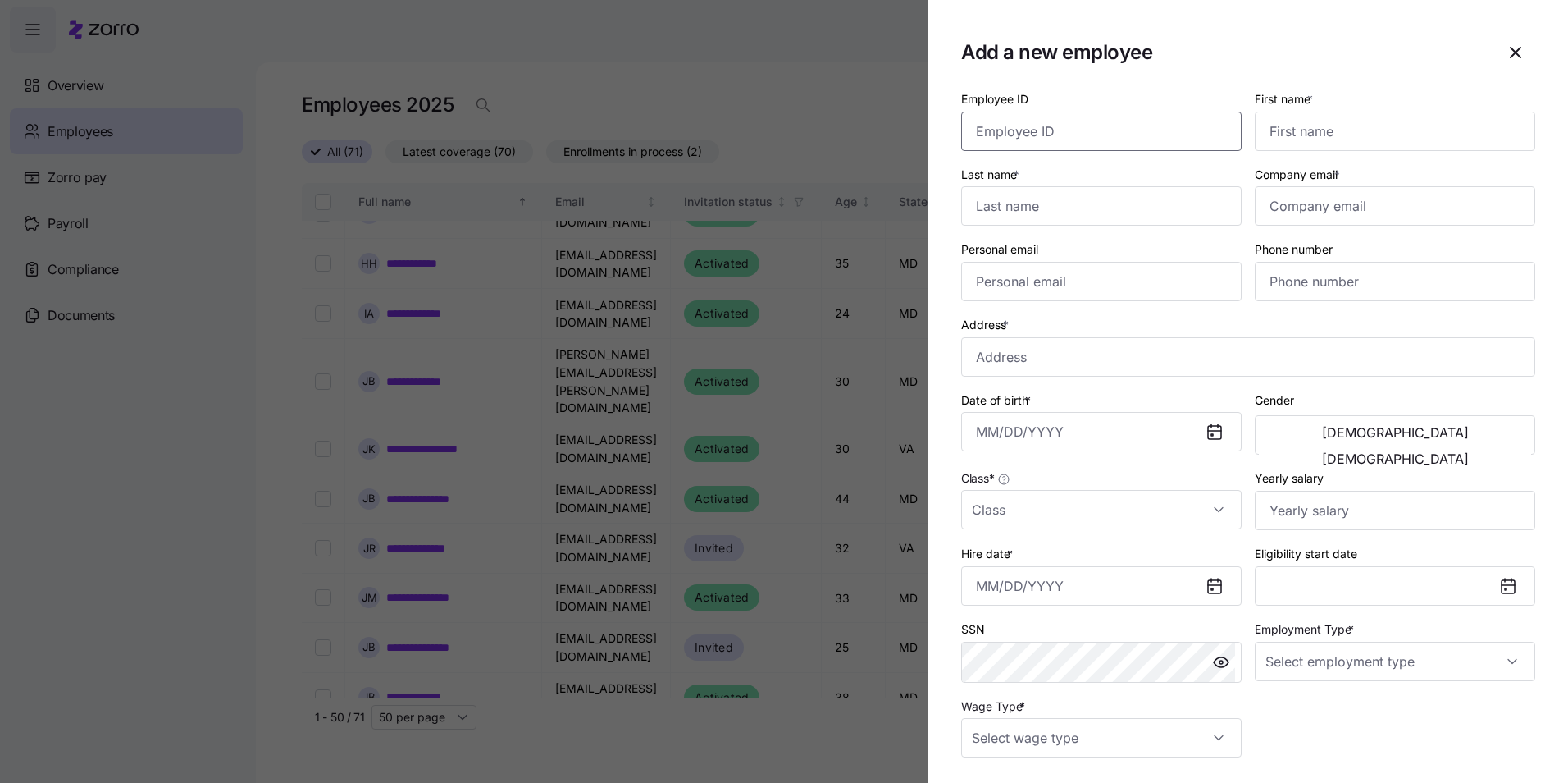
click at [1111, 137] on input "Employee ID" at bounding box center [1101, 131] width 280 height 39
type input "030675"
type input "[PERSON_NAME]"
click at [1098, 204] on input "Last name *" at bounding box center [1101, 206] width 280 height 39
type input "[PERSON_NAME]"
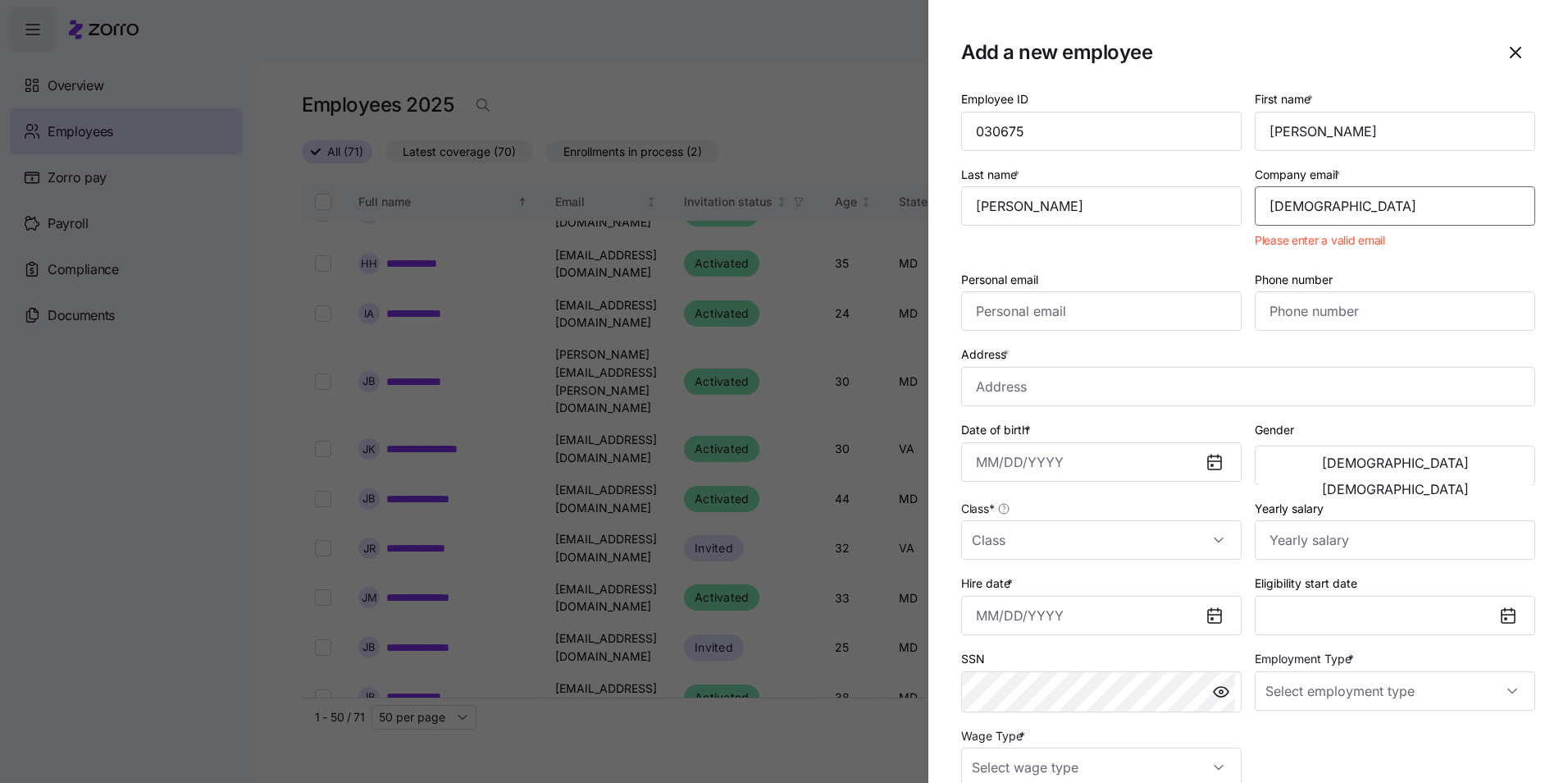
type input "[EMAIL_ADDRESS][DOMAIN_NAME]"
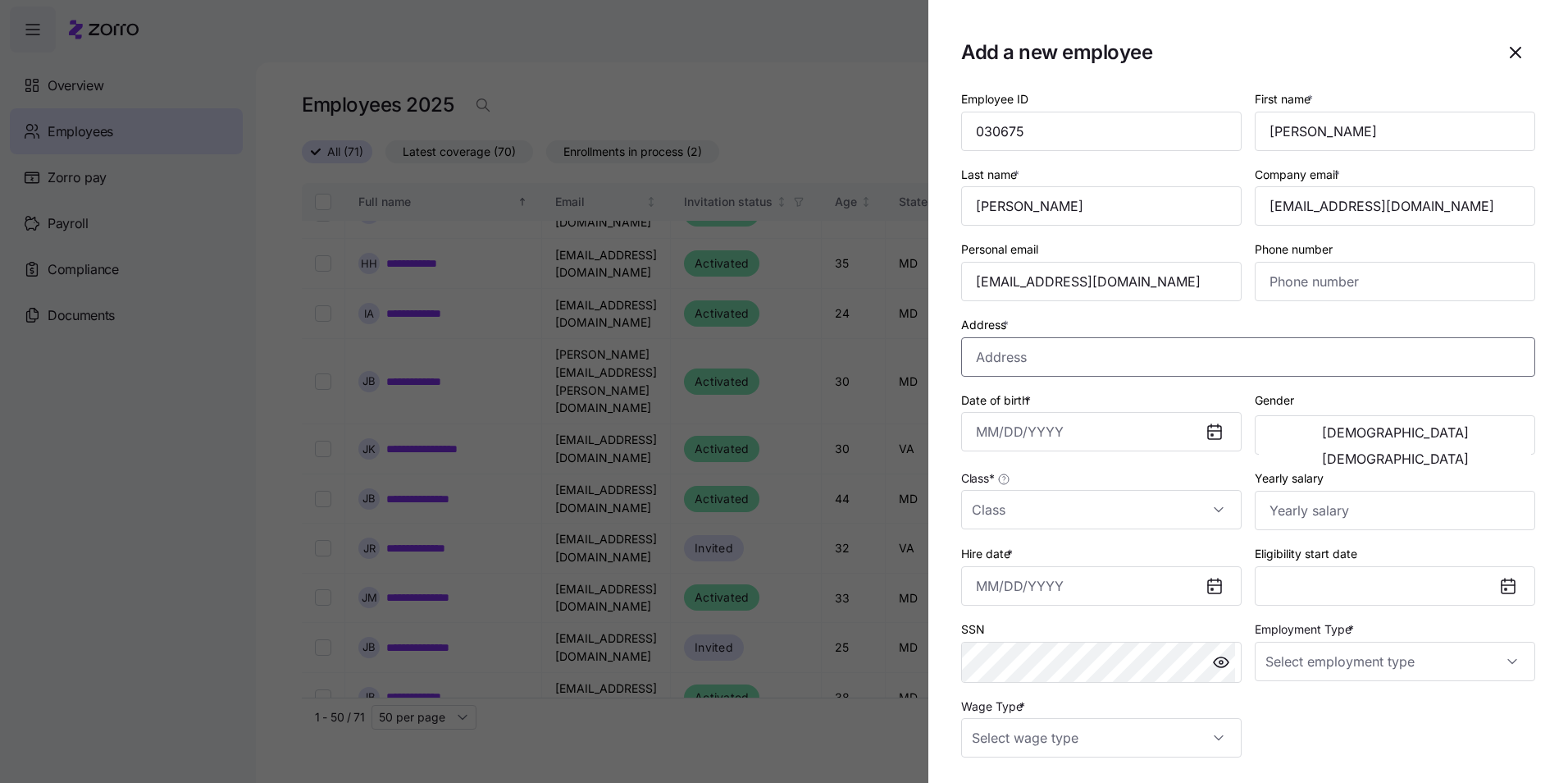
click at [1112, 354] on input "Address *" at bounding box center [1248, 356] width 574 height 39
click at [1352, 273] on input "Phone number" at bounding box center [1395, 281] width 280 height 39
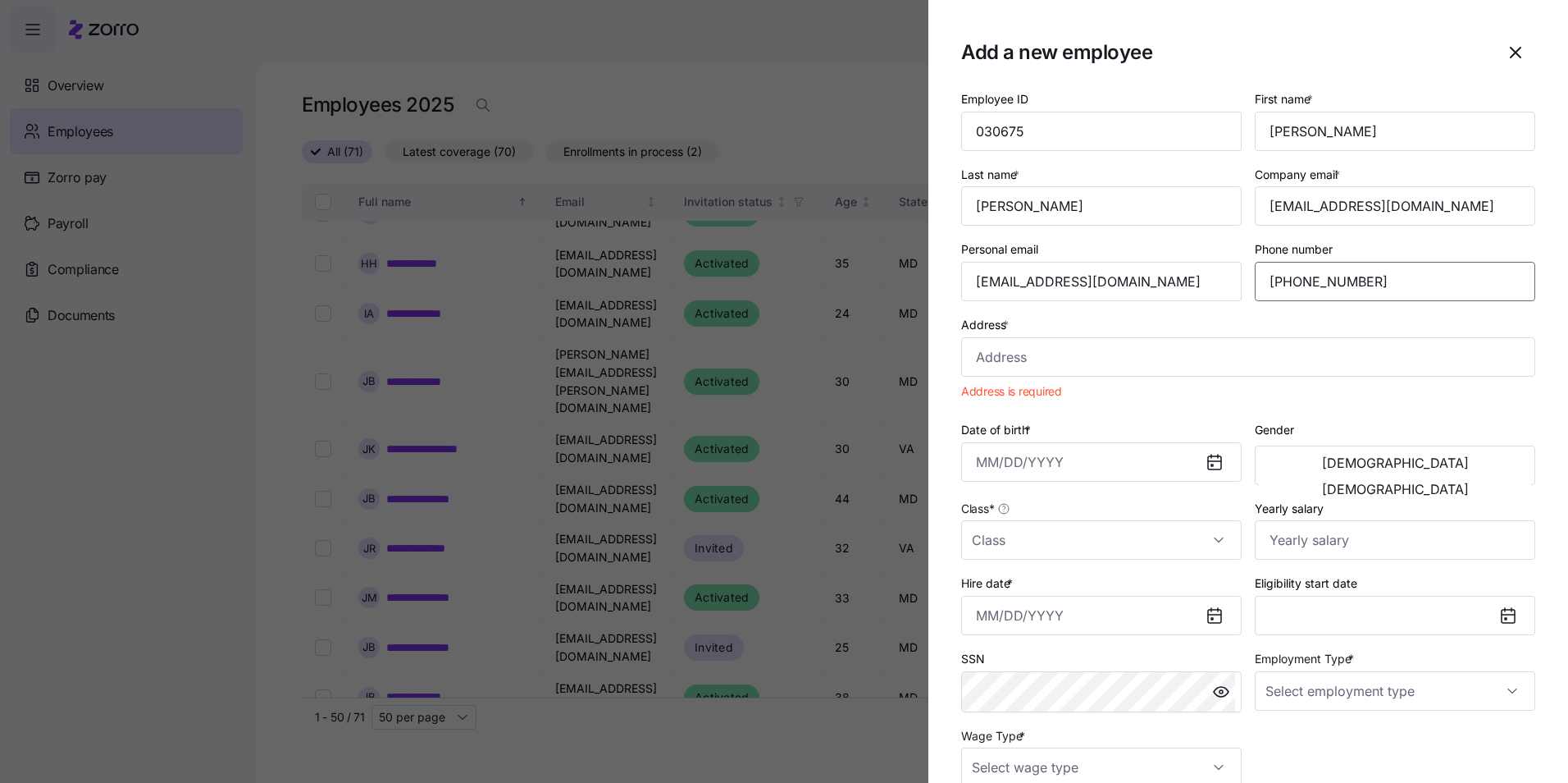
type input "[PHONE_NUMBER]"
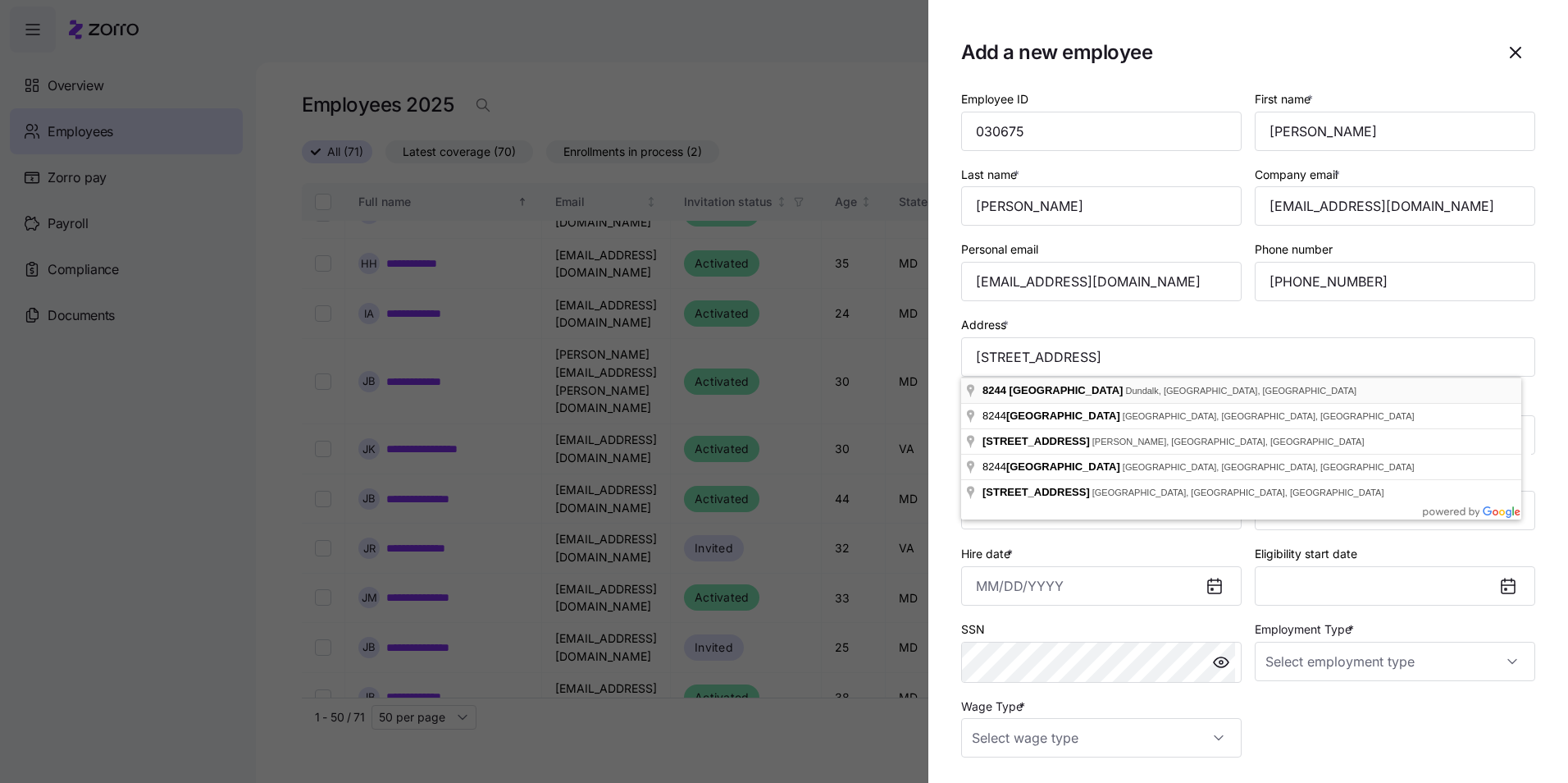
type input "[STREET_ADDRESS]"
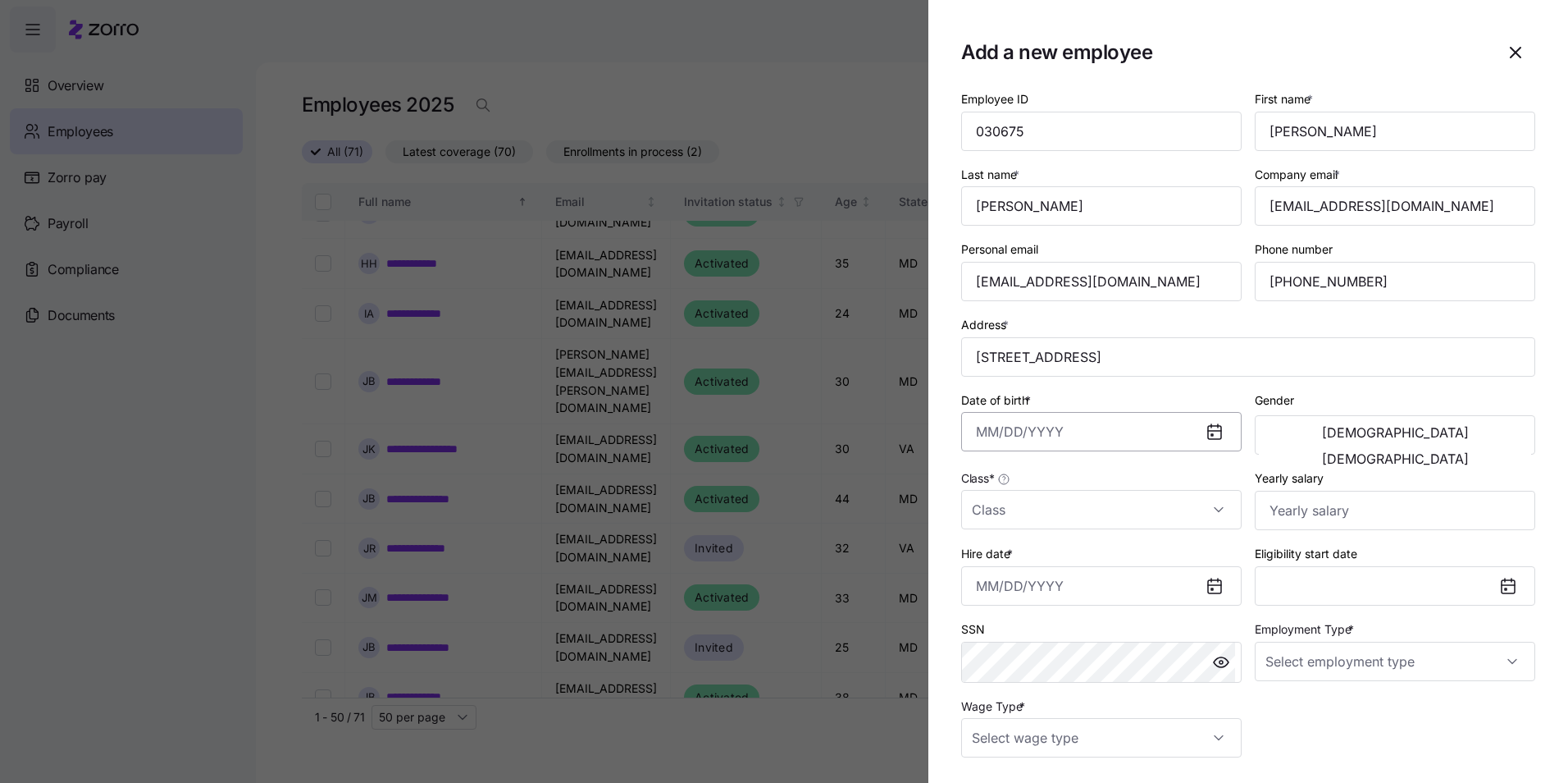
click at [1149, 426] on input "Date of birth *" at bounding box center [1101, 431] width 280 height 39
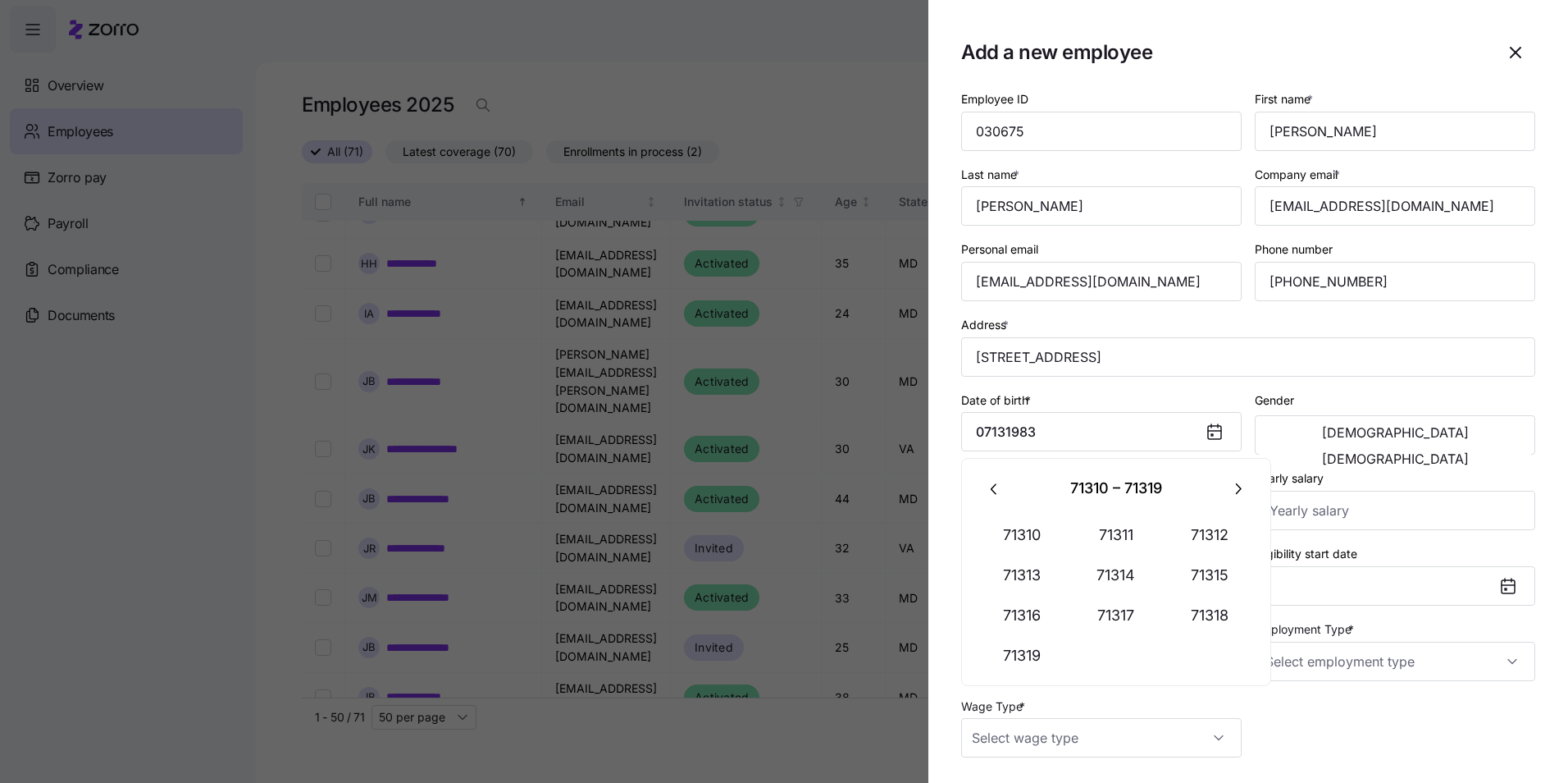
type input "[DATE], 71319"
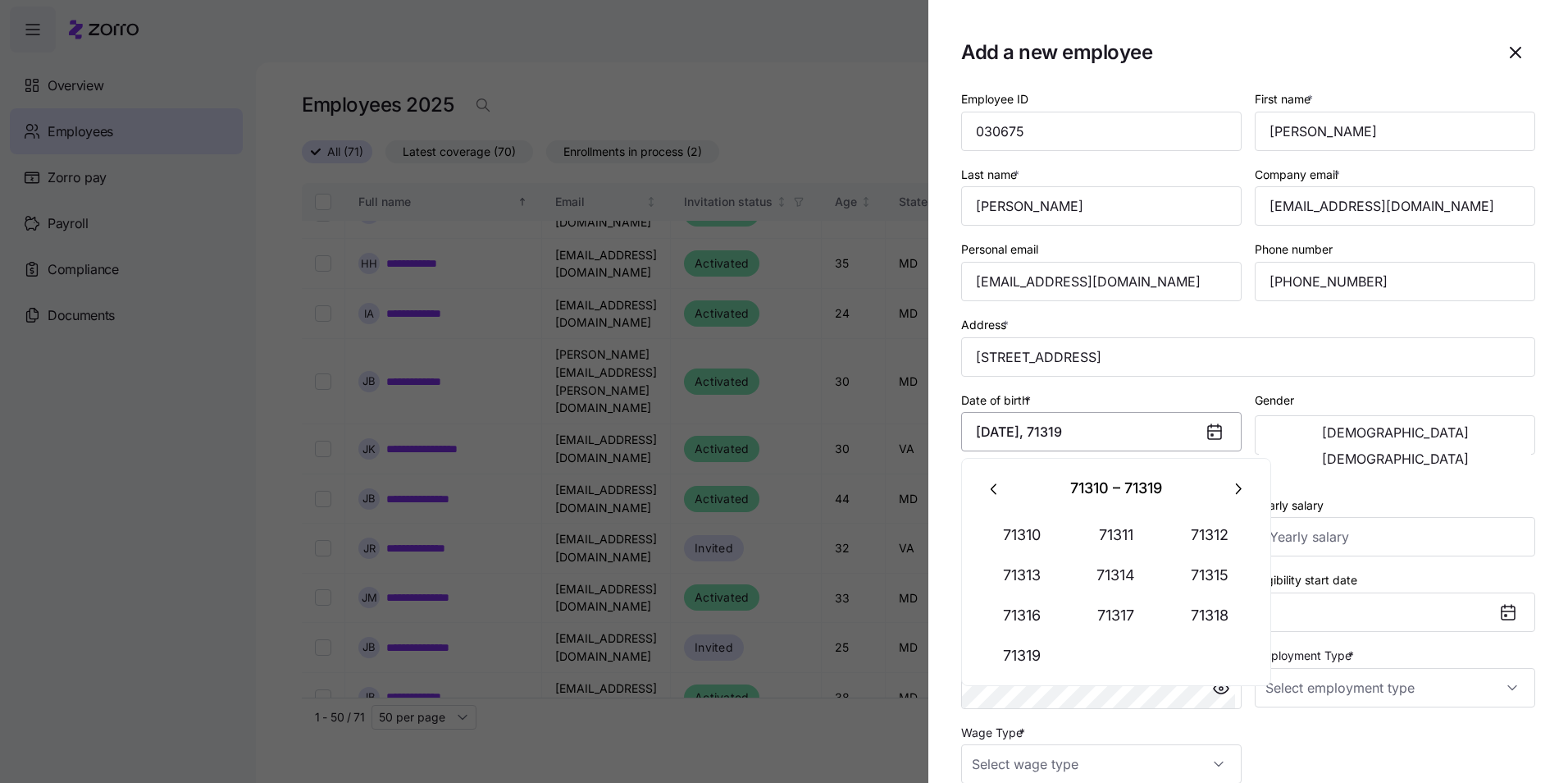
drag, startPoint x: 1115, startPoint y: 436, endPoint x: 965, endPoint y: 436, distance: 150.0
click at [965, 436] on input "[DATE], 71319" at bounding box center [1101, 431] width 280 height 39
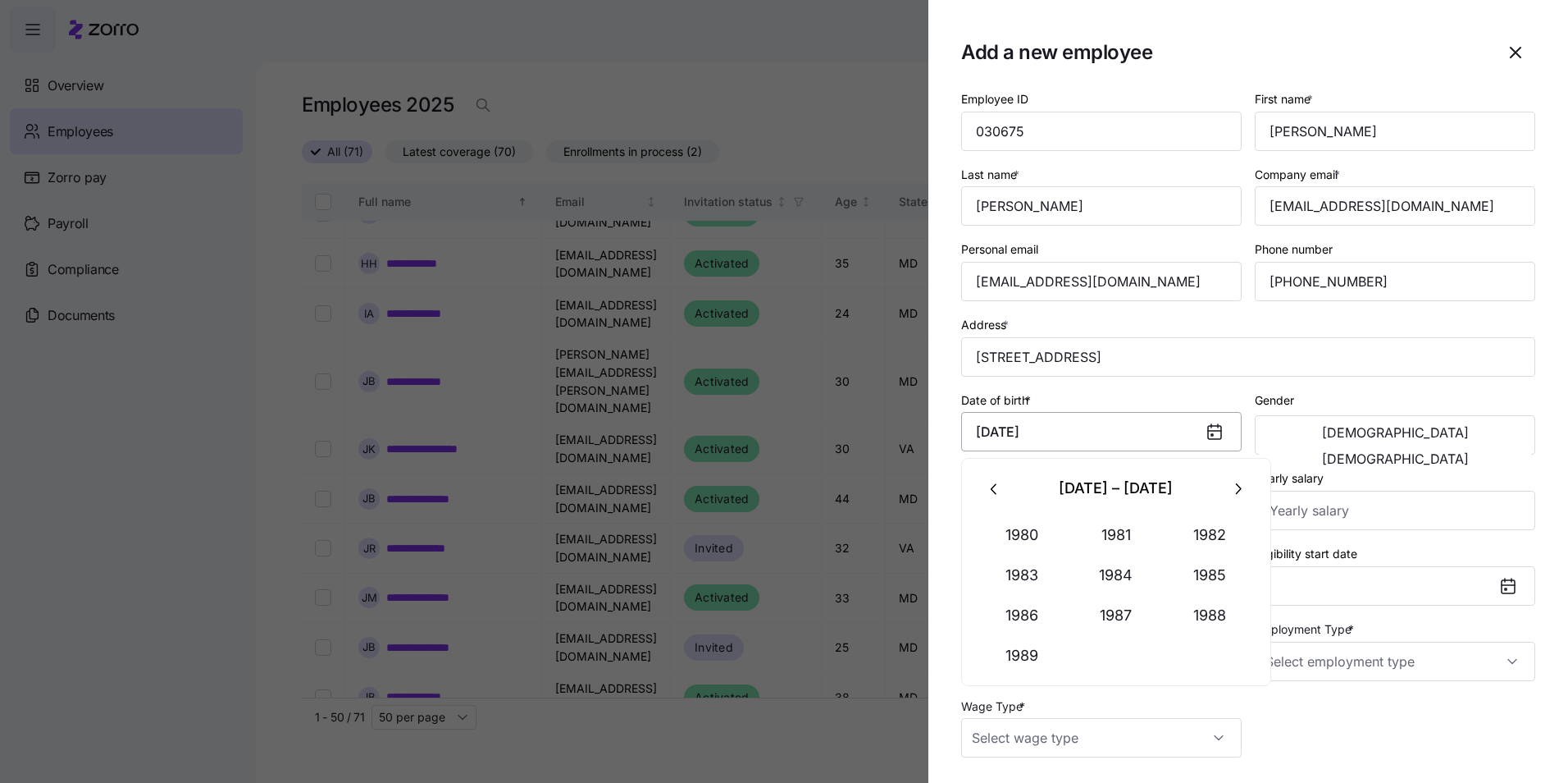
type input "[DATE]"
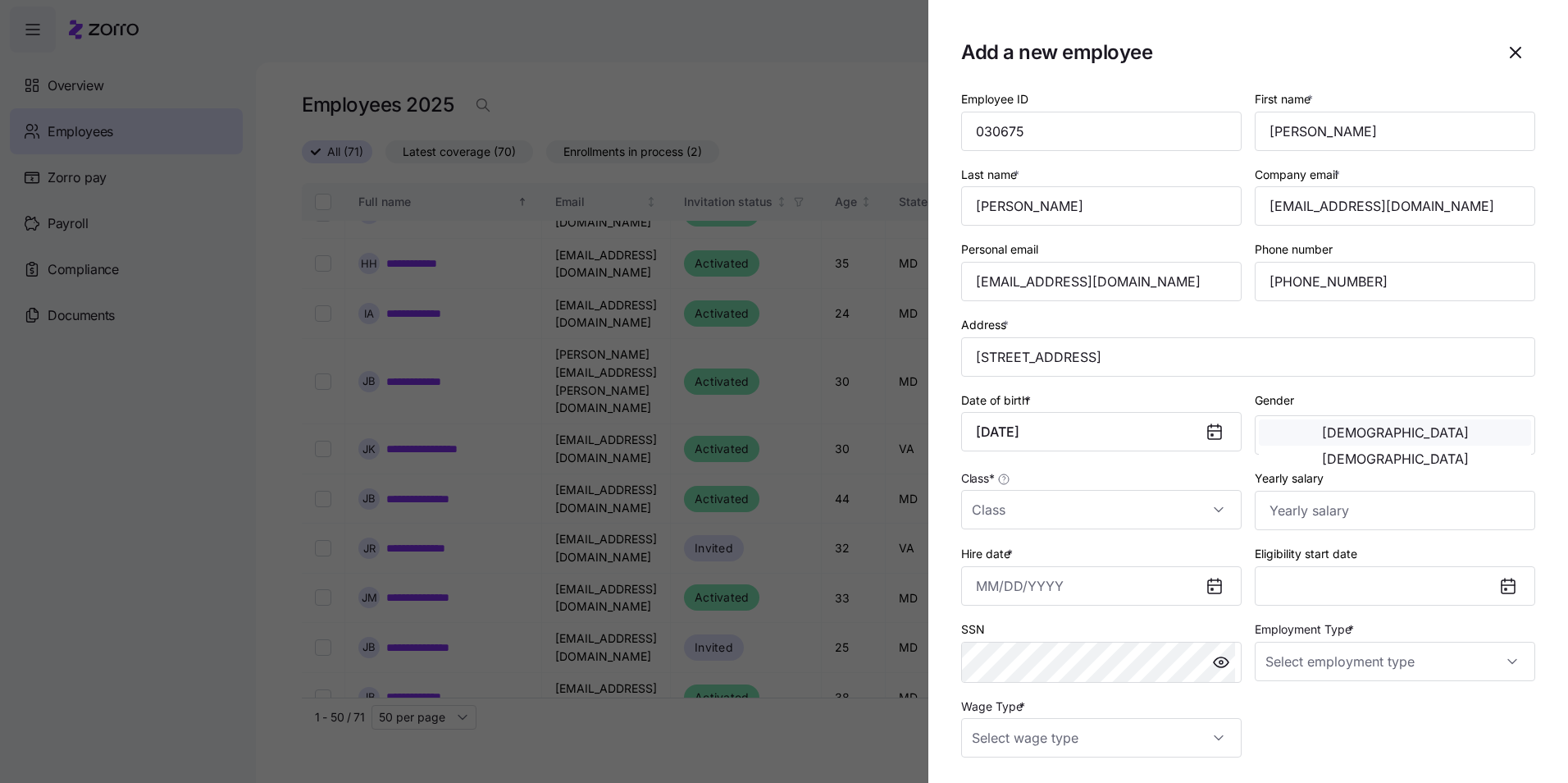
click at [1322, 432] on span "[DEMOGRAPHIC_DATA]" at bounding box center [1396, 432] width 147 height 13
click at [1219, 517] on input "Class *" at bounding box center [1101, 509] width 280 height 39
click at [1027, 561] on div "MD" at bounding box center [1099, 560] width 262 height 35
type input "MD"
click at [1277, 503] on input "Yearly salary" at bounding box center [1395, 510] width 280 height 39
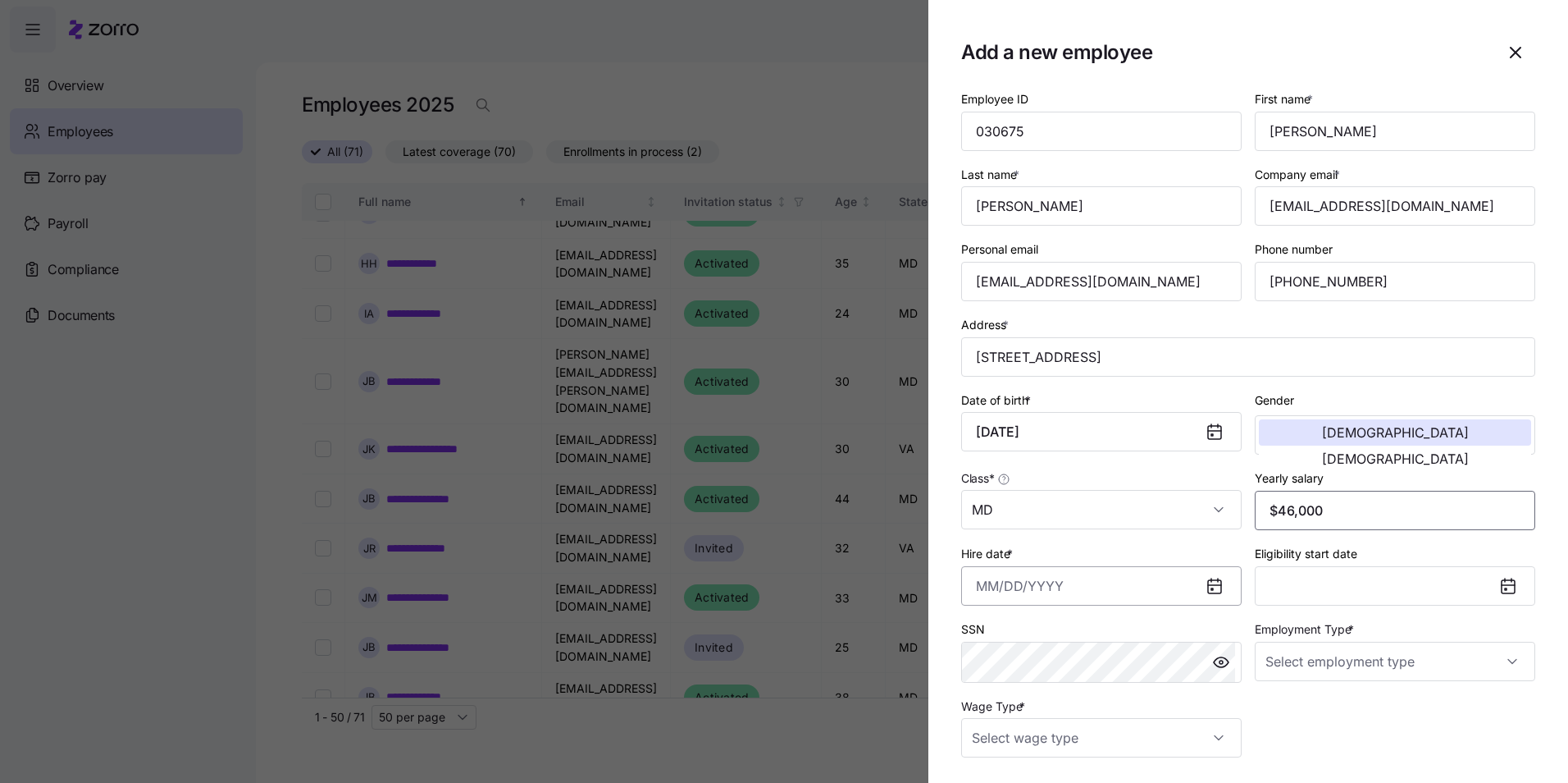
type input "$46,000"
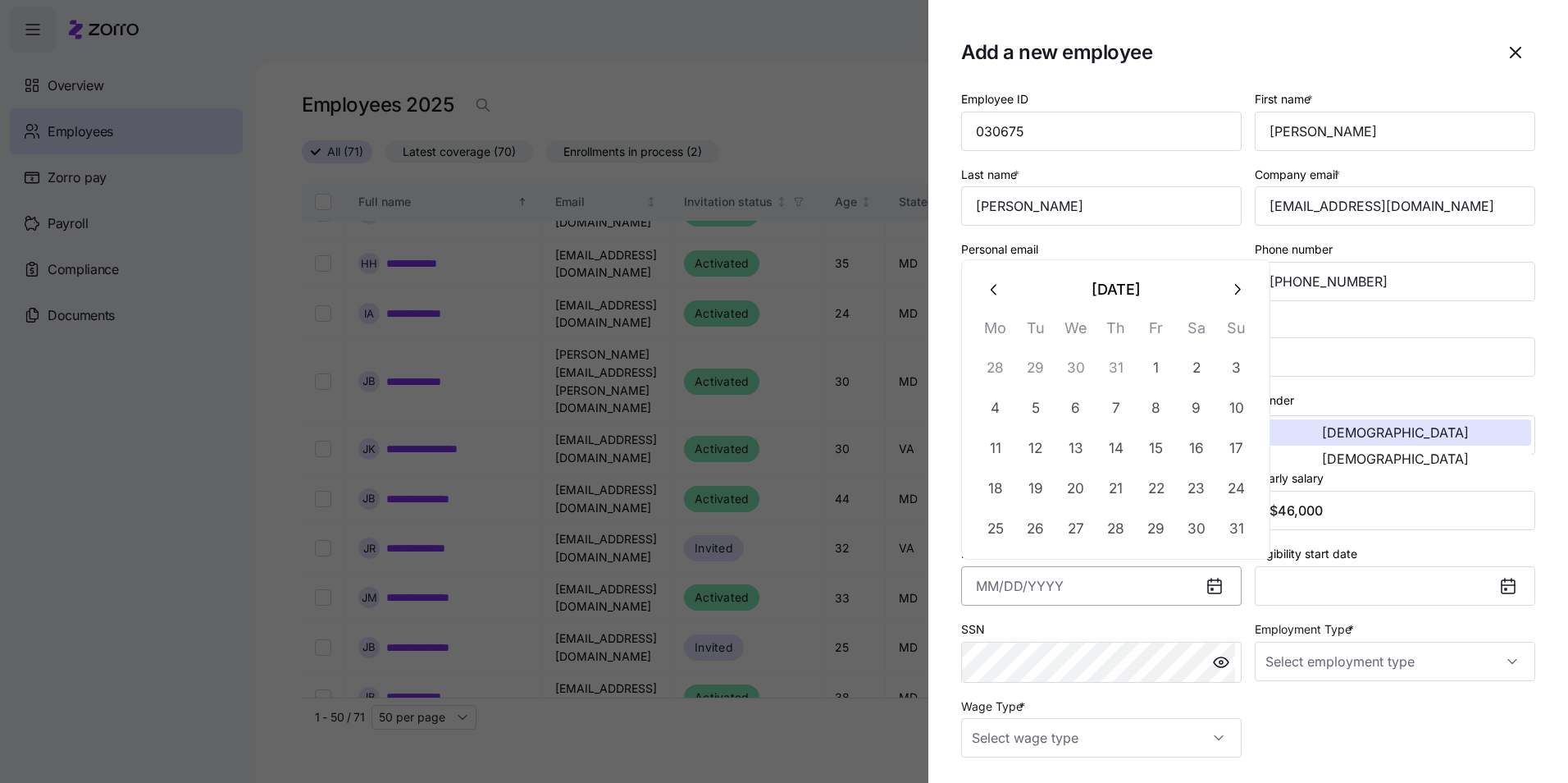
click at [1065, 587] on input "Hire date *" at bounding box center [1101, 585] width 280 height 39
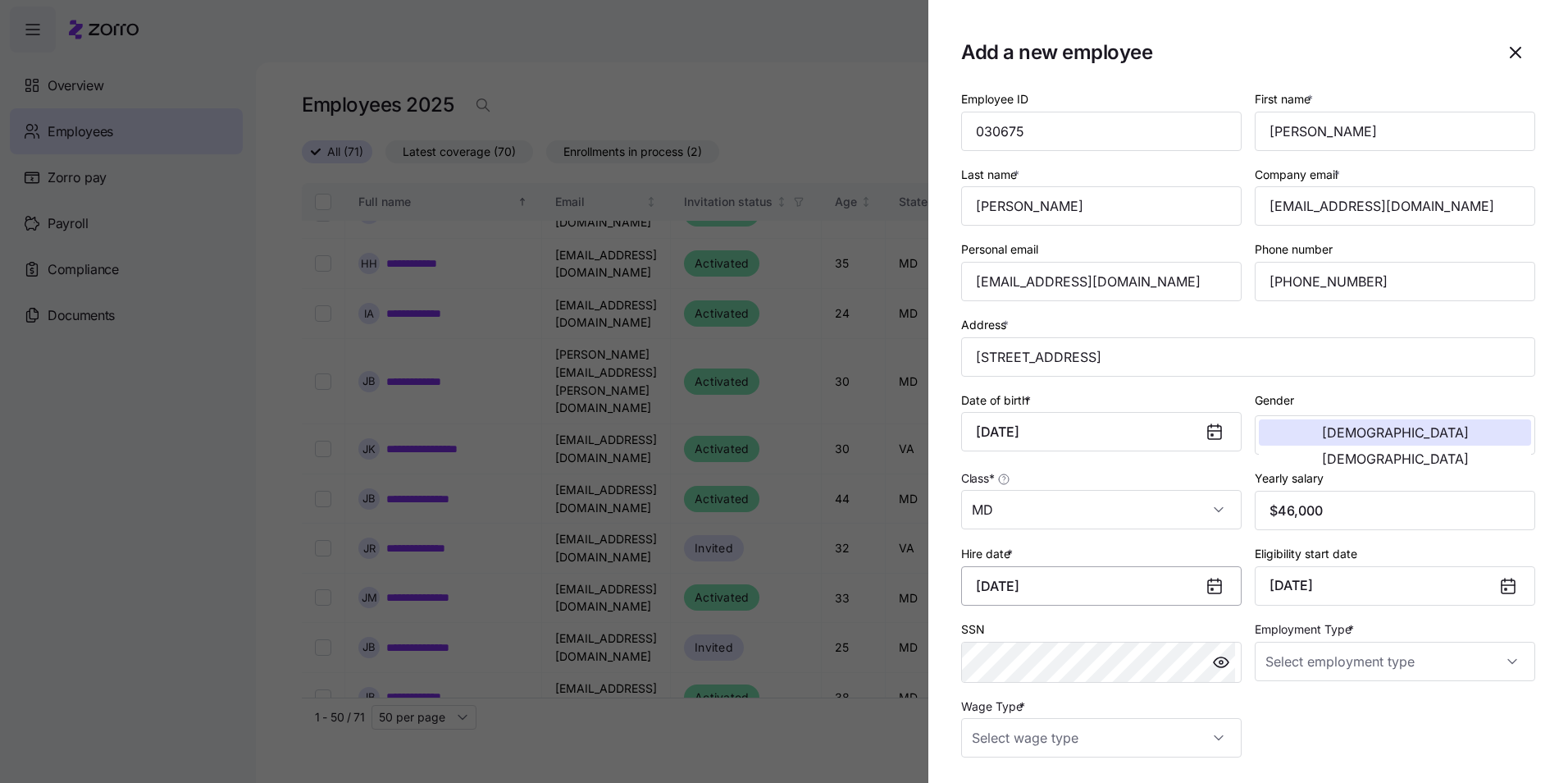
type input "[DATE]"
click at [1503, 662] on input "Employment Type *" at bounding box center [1395, 661] width 280 height 39
click at [1307, 712] on span "Full Time" at bounding box center [1292, 711] width 48 height 18
type input "Full Time"
click at [1217, 734] on input "Wage Type *" at bounding box center [1101, 737] width 280 height 39
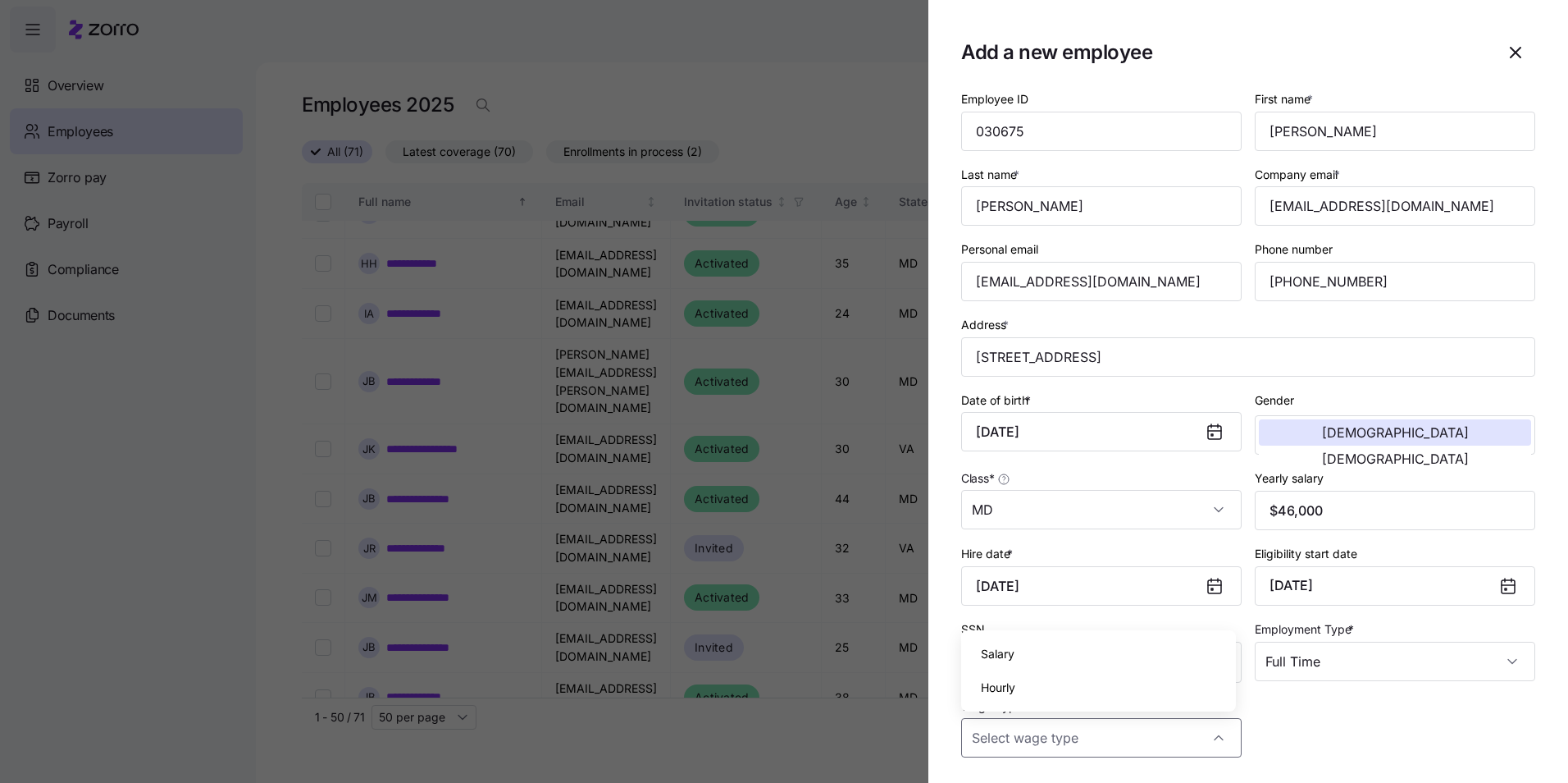
click at [1043, 691] on div "Hourly" at bounding box center [1099, 688] width 262 height 35
type input "Hourly"
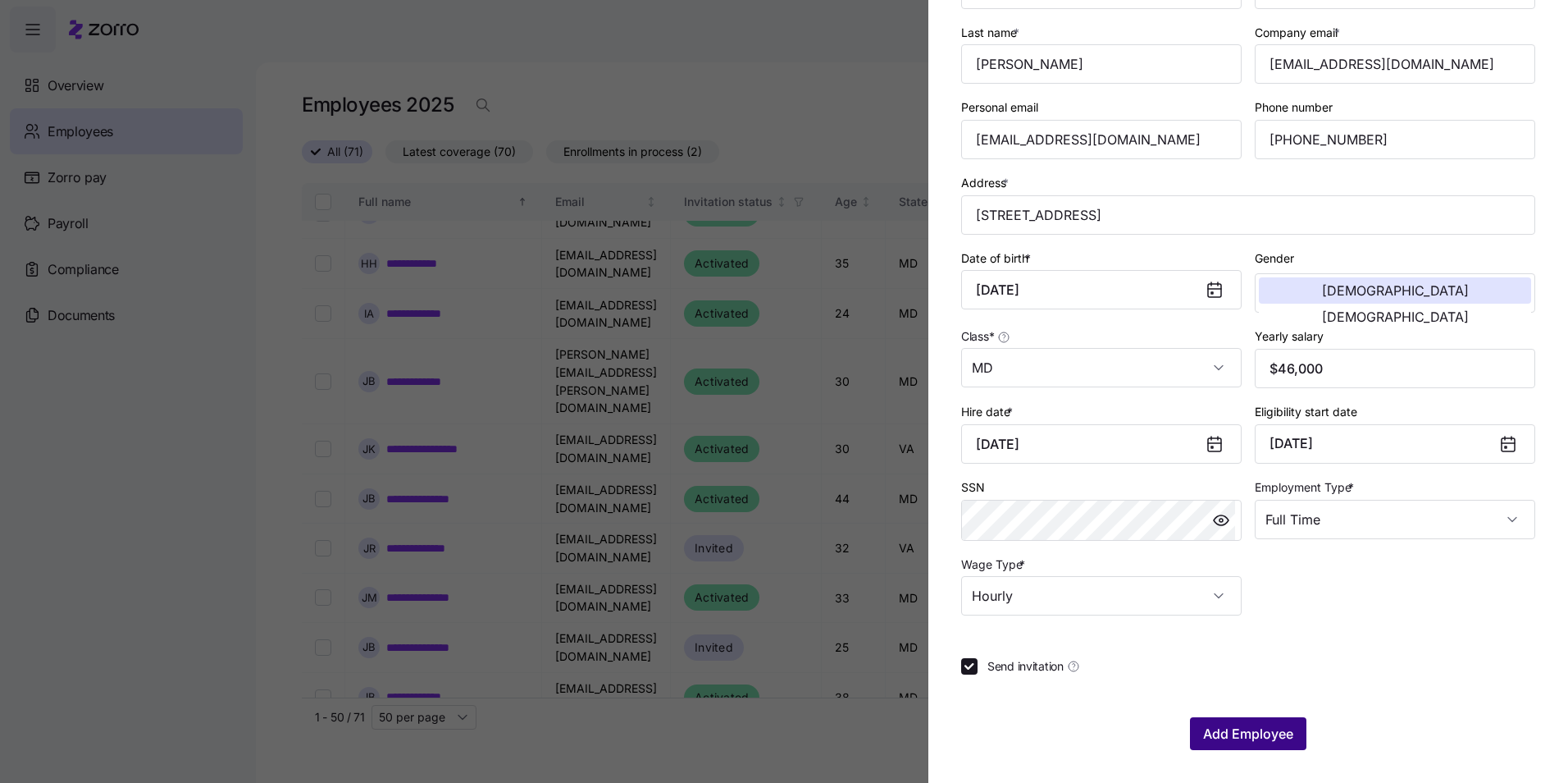
click at [1263, 731] on span "Add Employee" at bounding box center [1248, 733] width 91 height 20
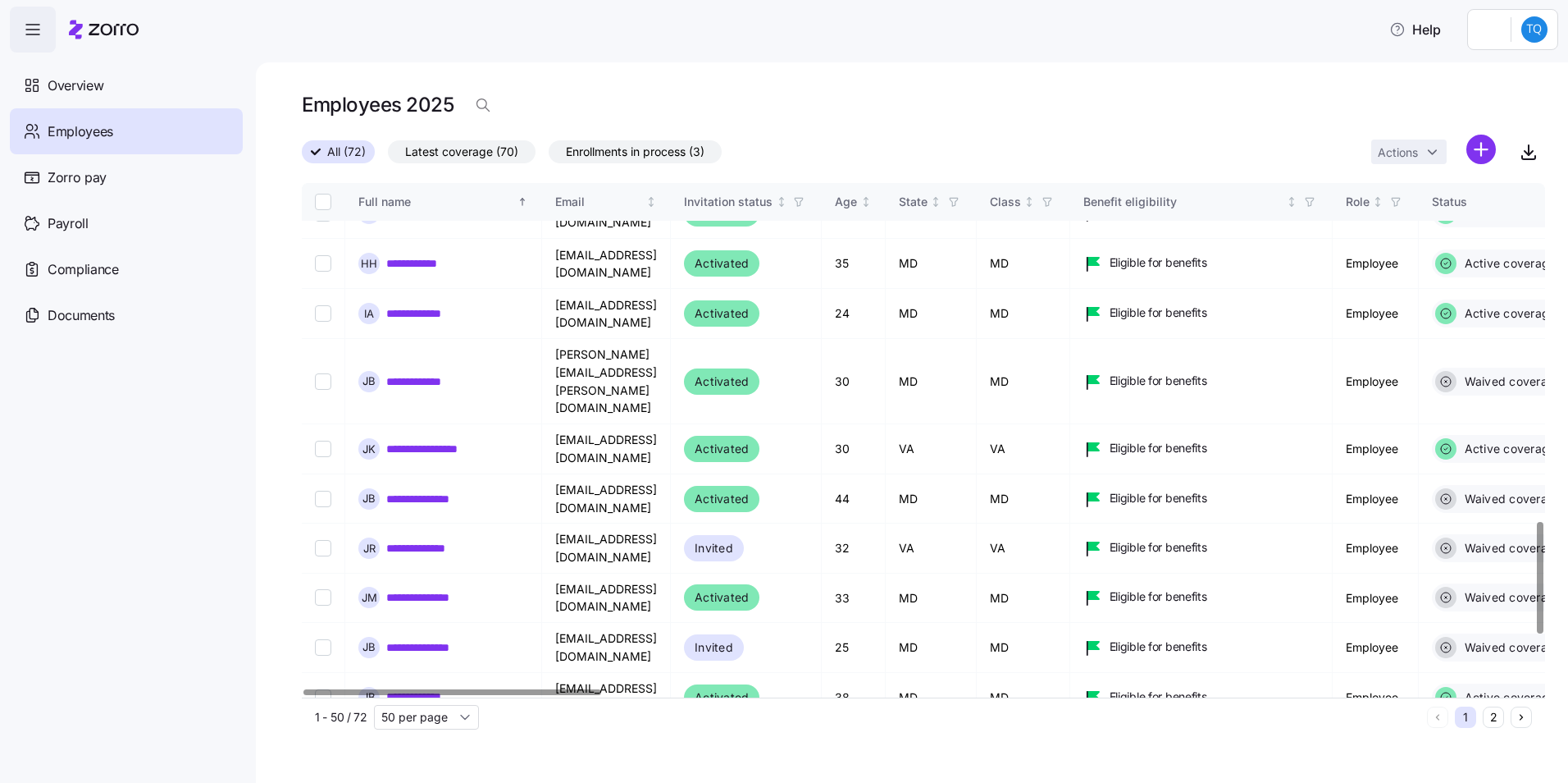
click at [1482, 147] on html "**********" at bounding box center [784, 386] width 1568 height 773
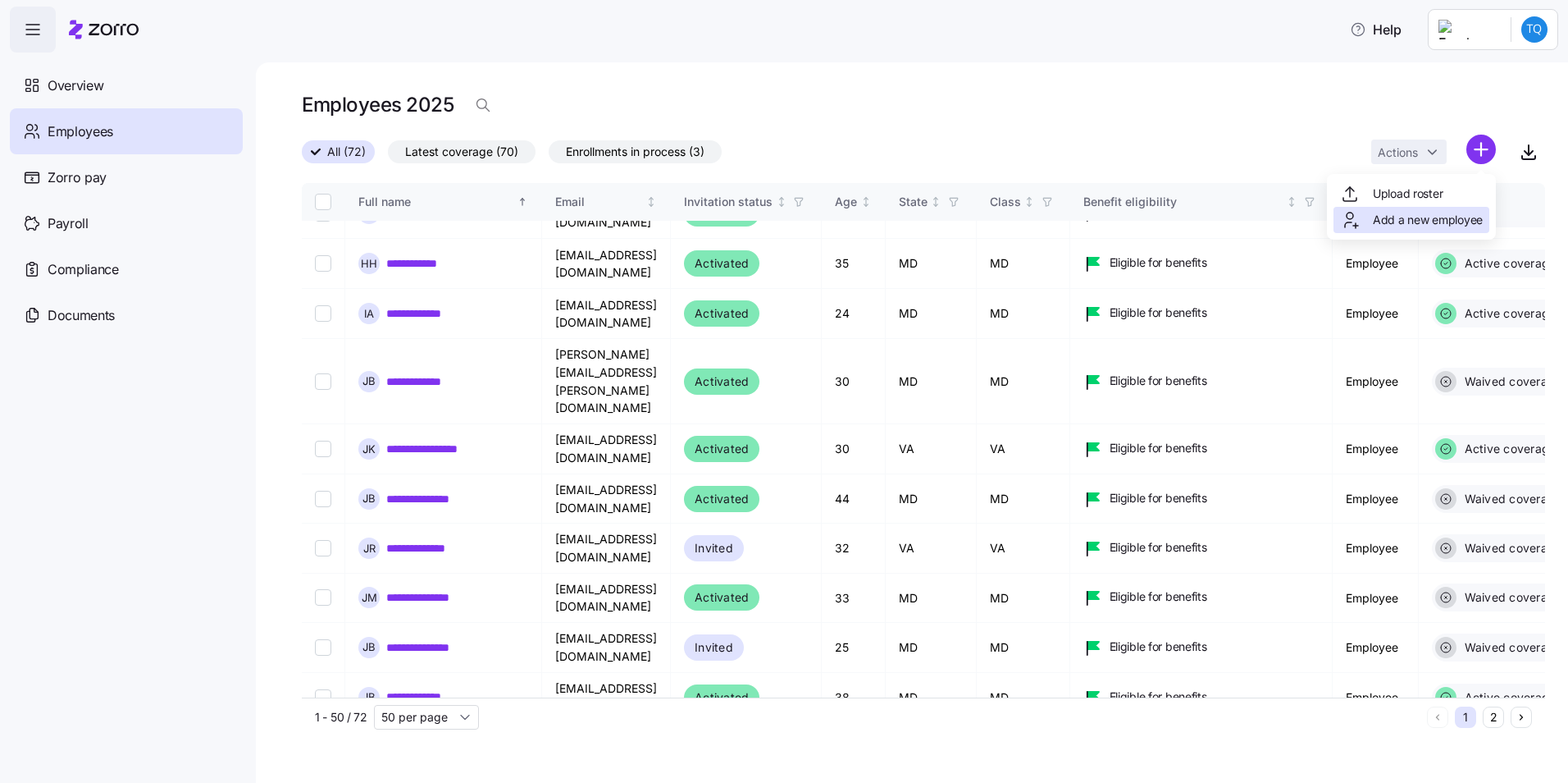
click at [1410, 219] on span "Add a new employee" at bounding box center [1428, 219] width 110 height 17
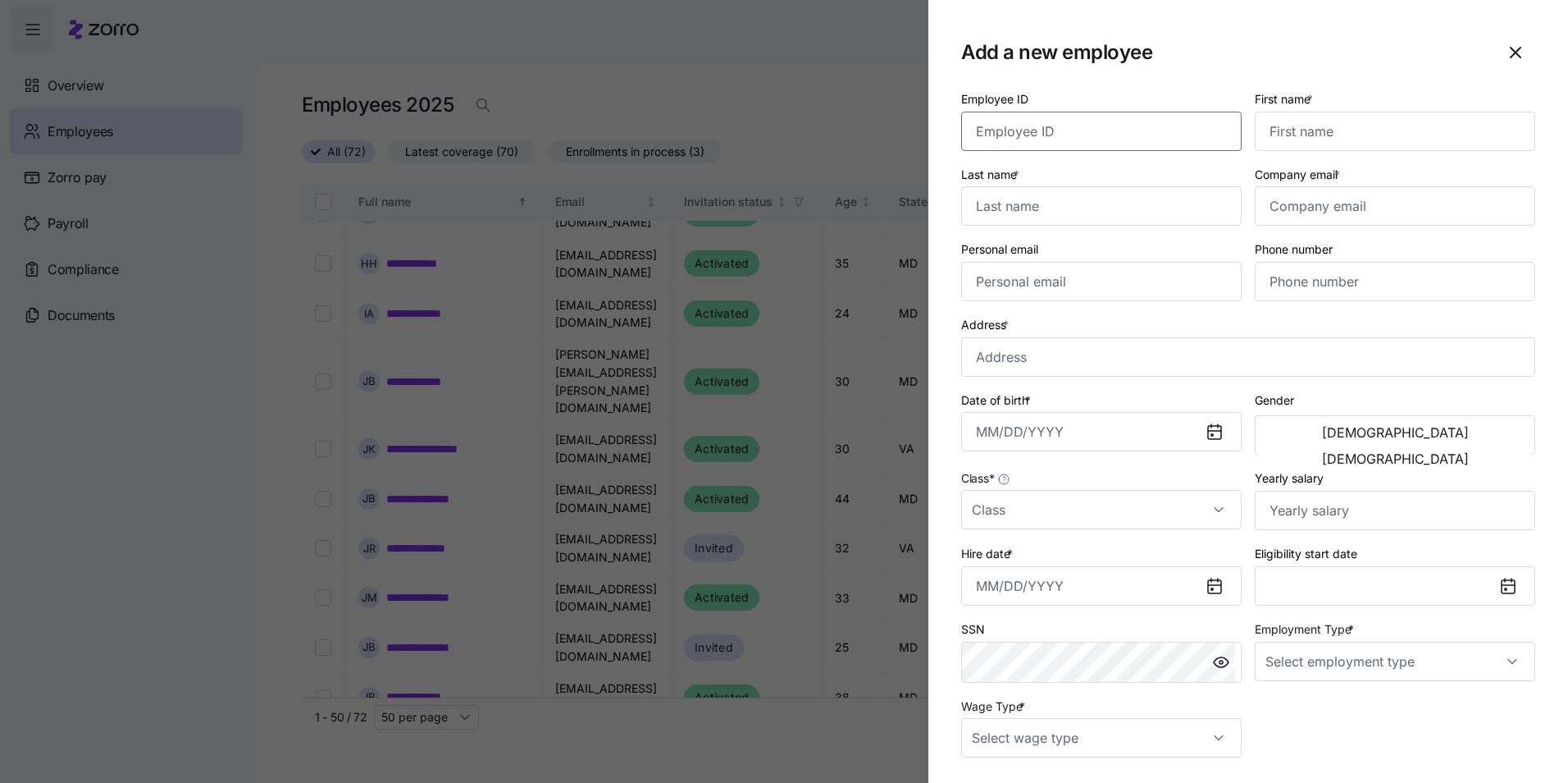
click at [1084, 138] on input "Employee ID" at bounding box center [1101, 131] width 280 height 39
type input "030674"
type input "[PERSON_NAME]"
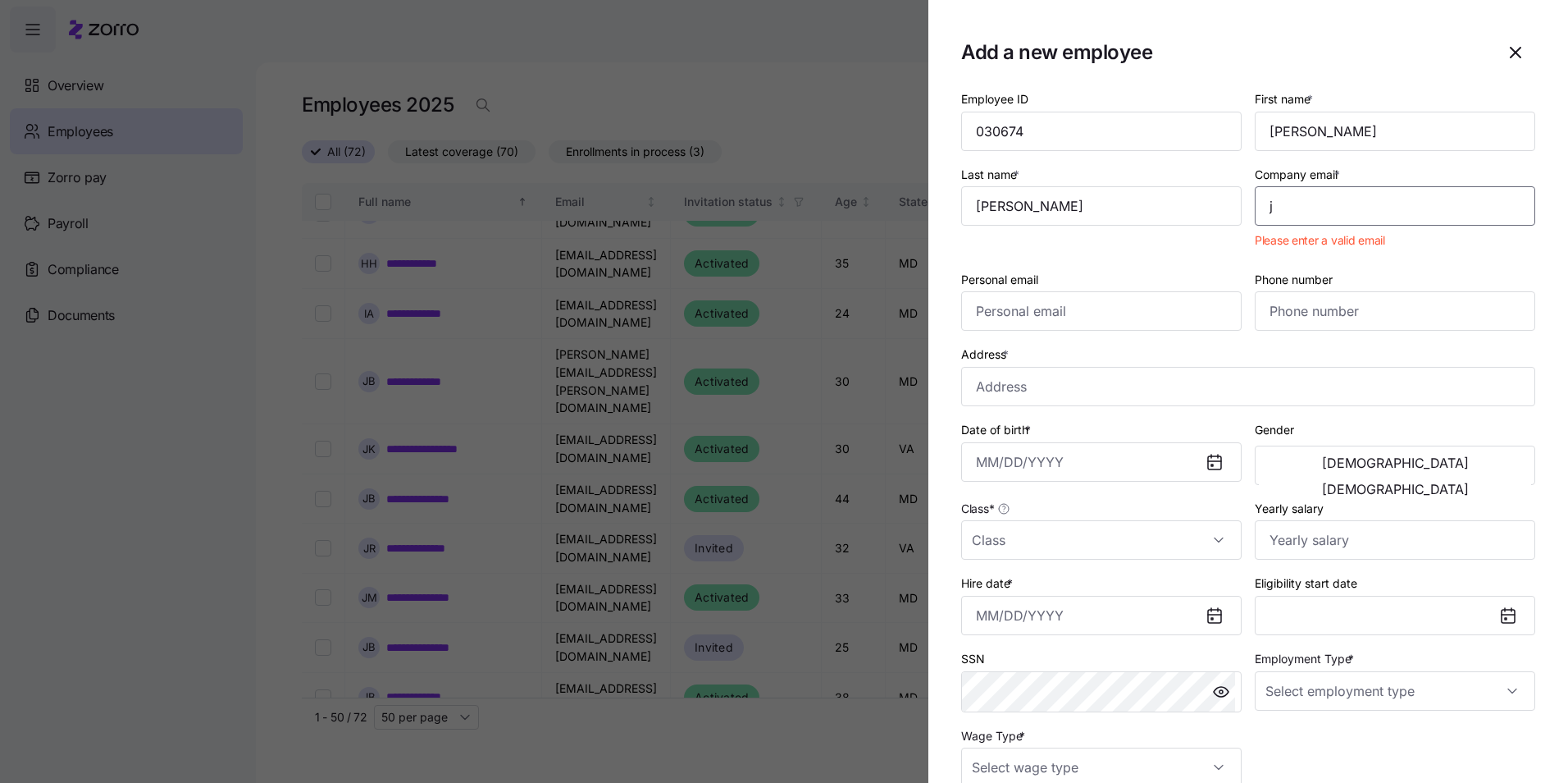
type input "[EMAIL_ADDRESS][DOMAIN_NAME]"
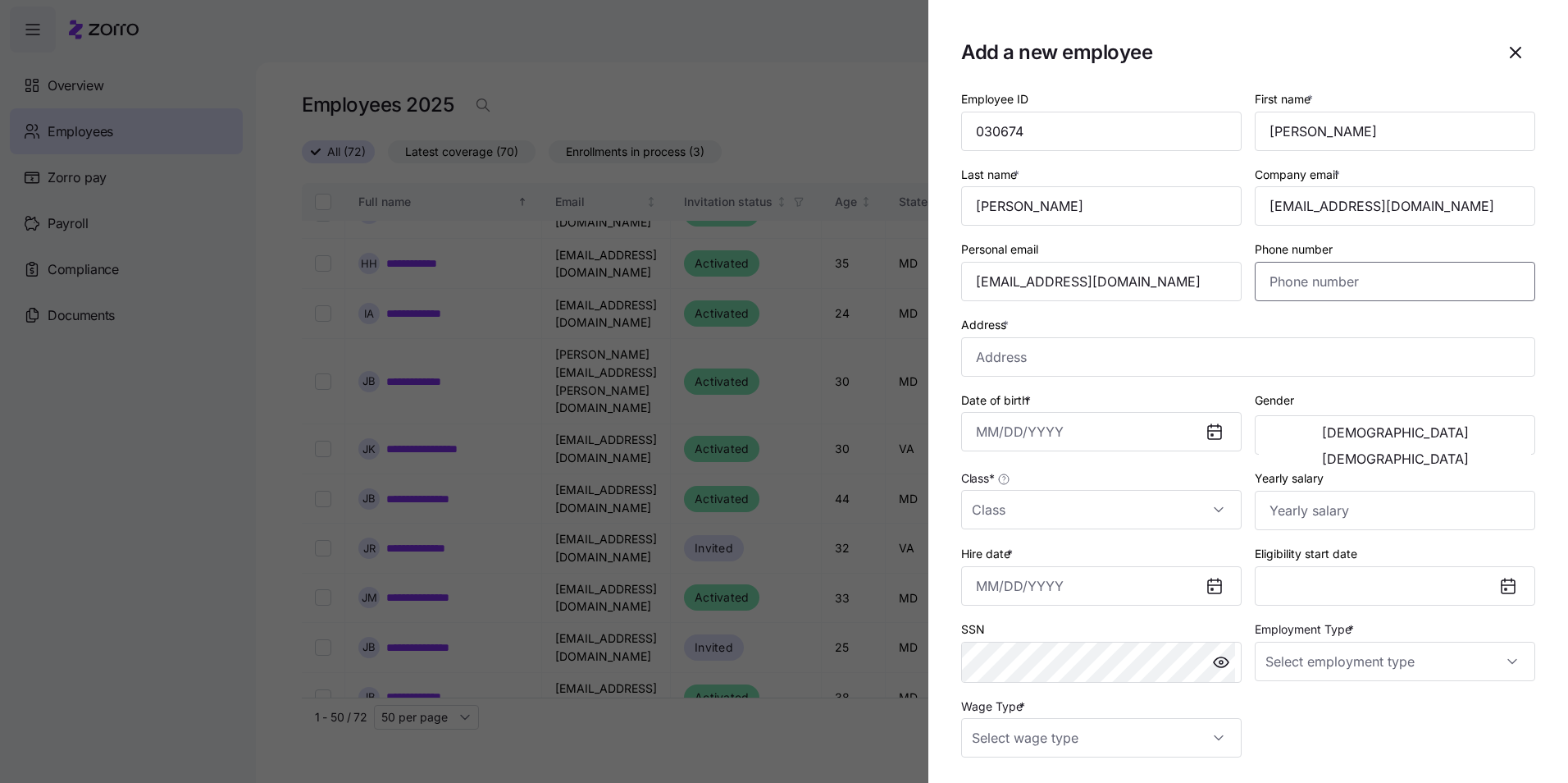
click at [1370, 291] on input "Phone number" at bounding box center [1395, 281] width 280 height 39
type input "[PHONE_NUMBER]"
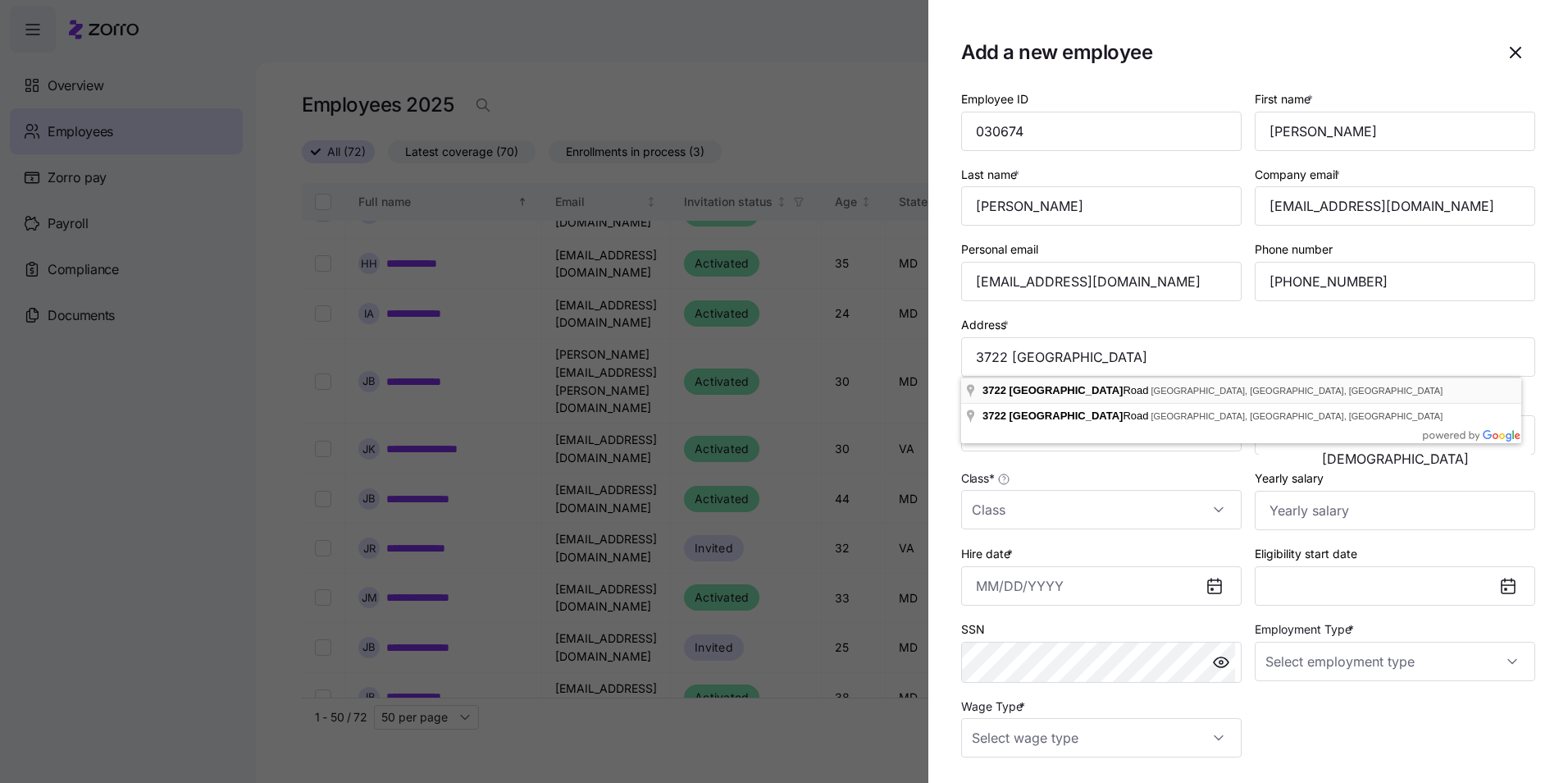
type input "[STREET_ADDRESS]"
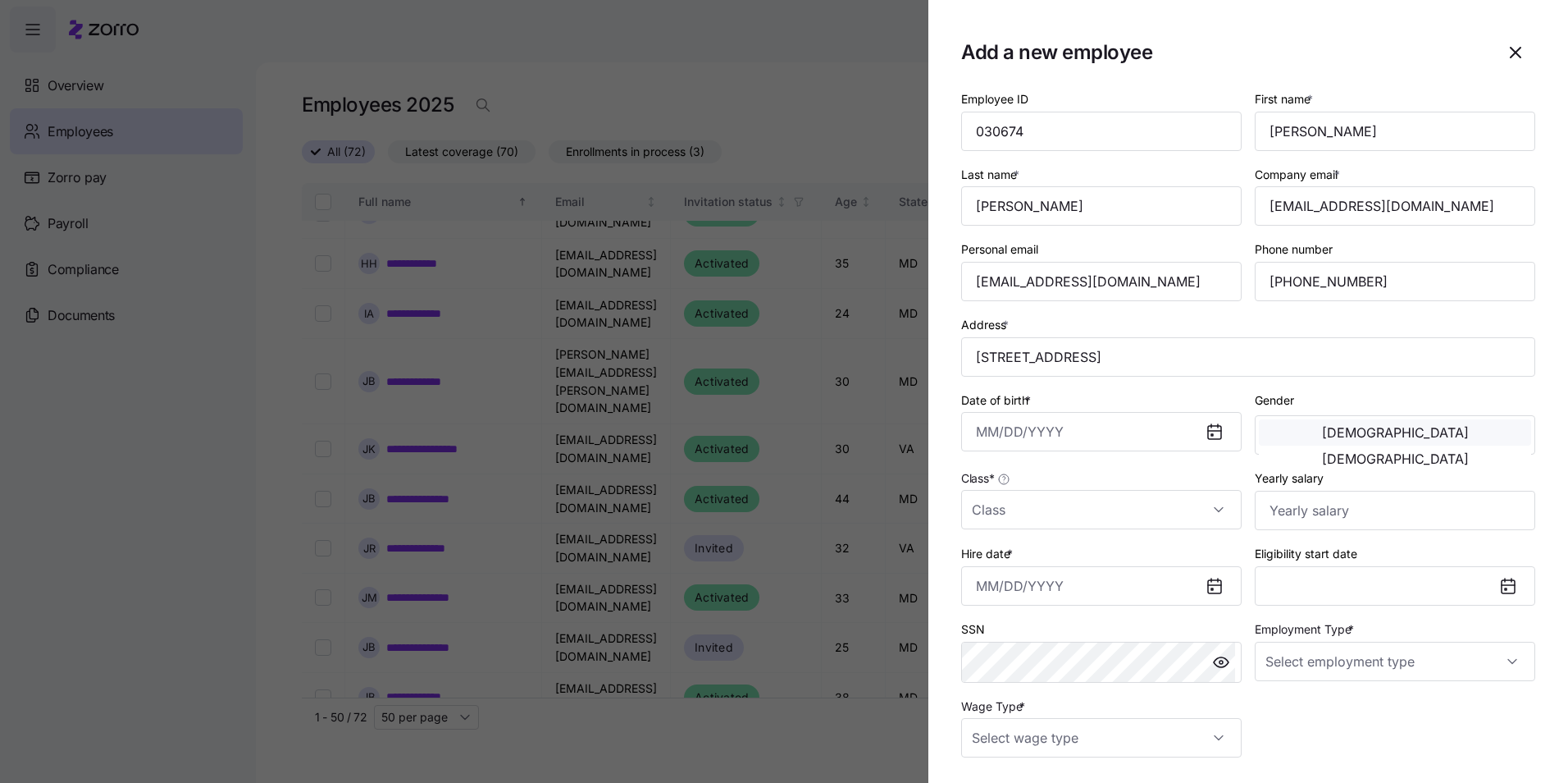
click at [1330, 431] on span "[DEMOGRAPHIC_DATA]" at bounding box center [1396, 432] width 147 height 13
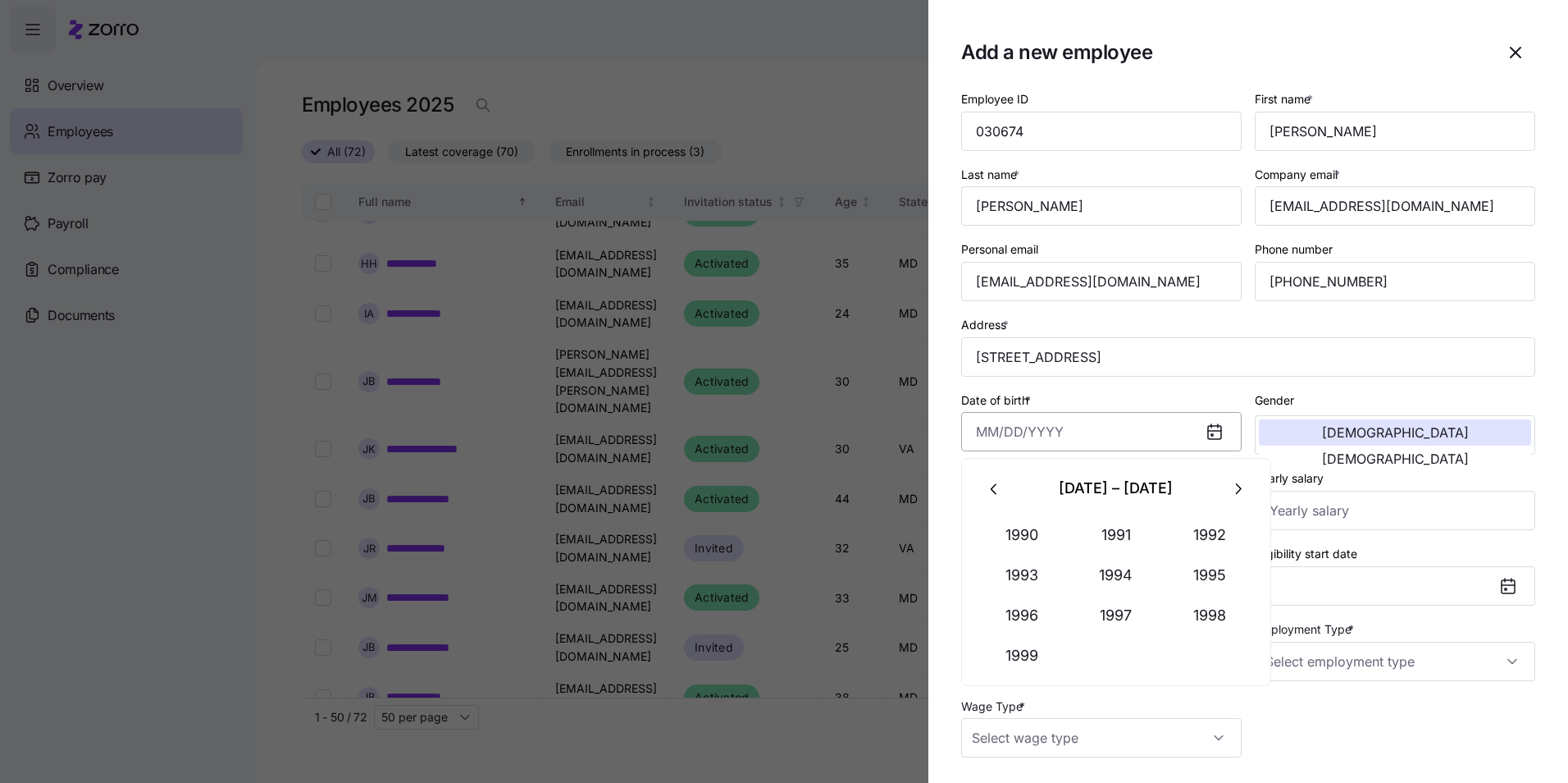
click at [1107, 433] on input "Date of birth *" at bounding box center [1101, 431] width 280 height 39
type input "[DATE]"
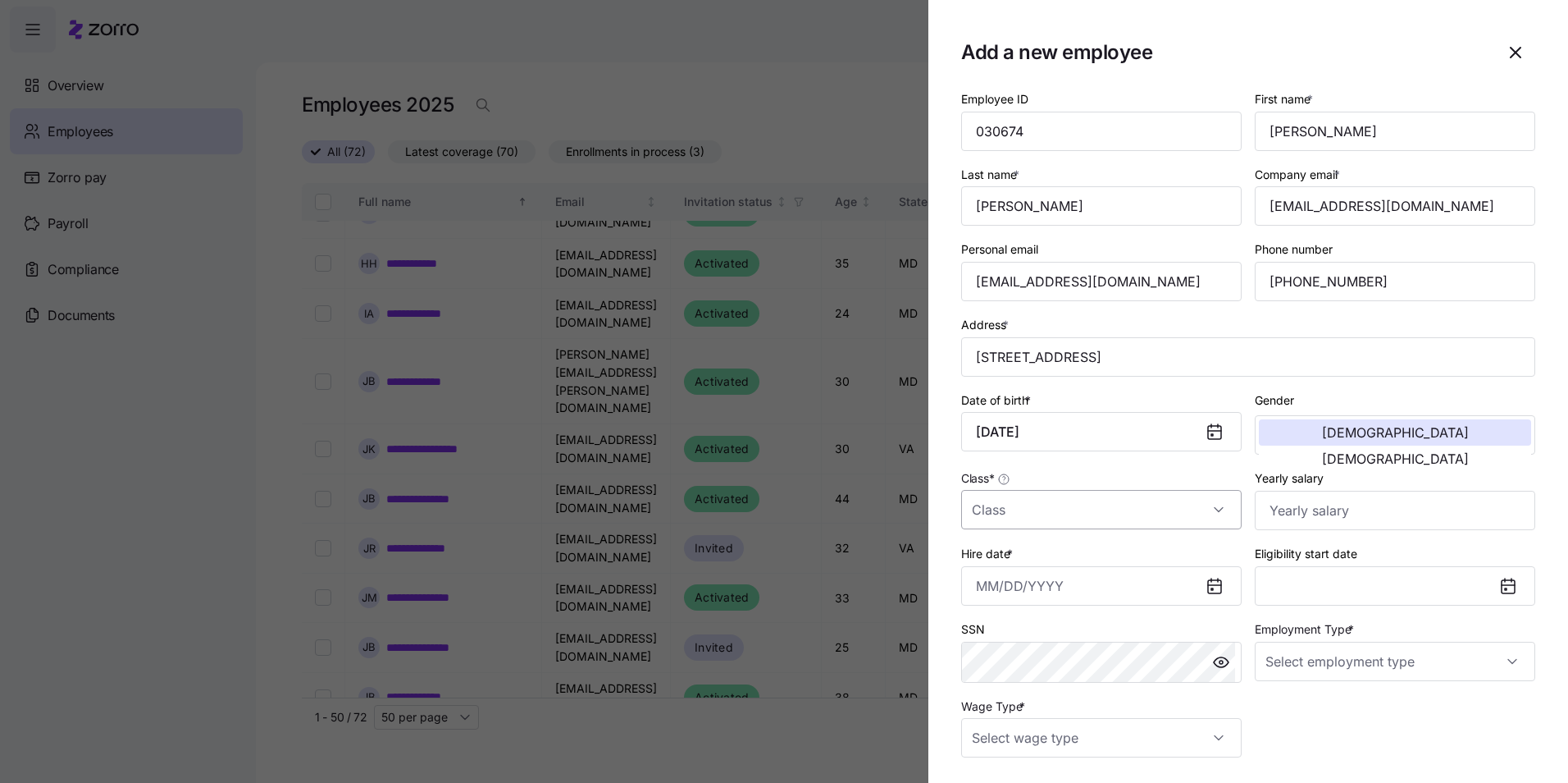
click at [1217, 514] on input "Class *" at bounding box center [1101, 509] width 280 height 39
click at [1051, 560] on div "MD" at bounding box center [1099, 560] width 262 height 35
type input "MD"
click at [1306, 521] on input "Yearly salary" at bounding box center [1395, 510] width 280 height 39
type input "$40,000"
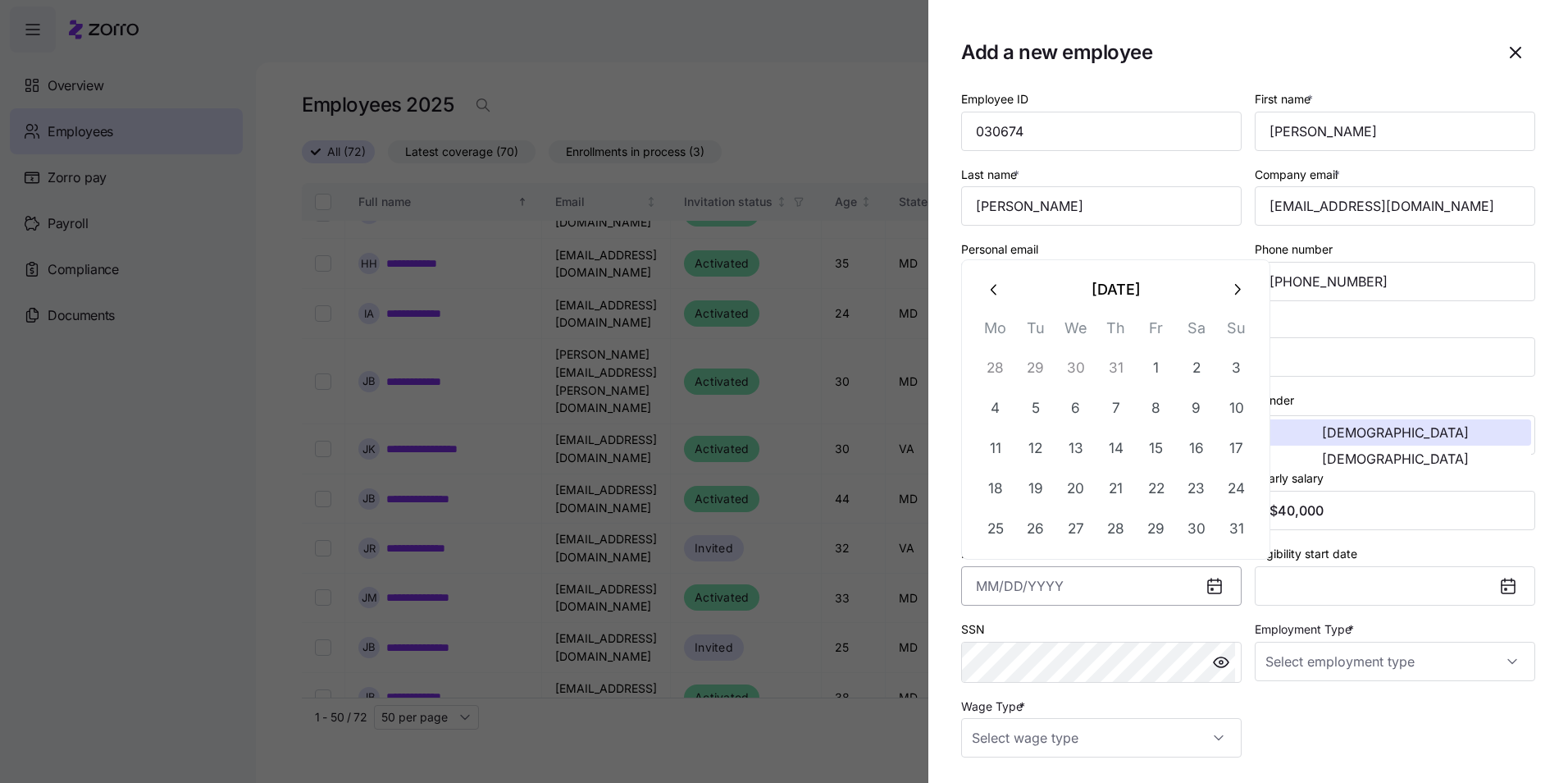
click at [1155, 585] on input "Hire date *" at bounding box center [1101, 585] width 280 height 39
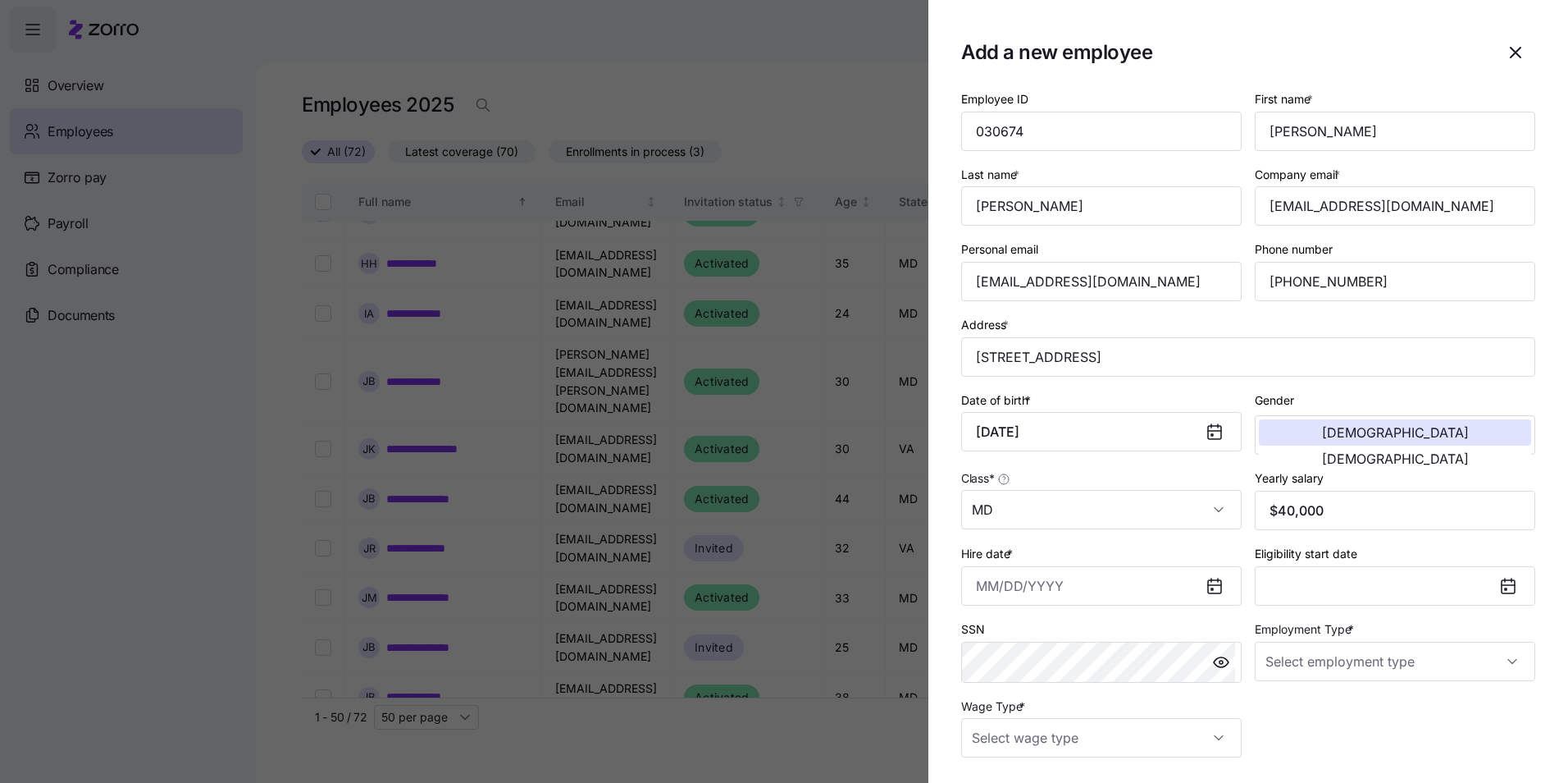
click at [1546, 402] on section "Add a new employee Employee ID 030674 First name * [PERSON_NAME] Last name * [P…" at bounding box center [1248, 391] width 640 height 783
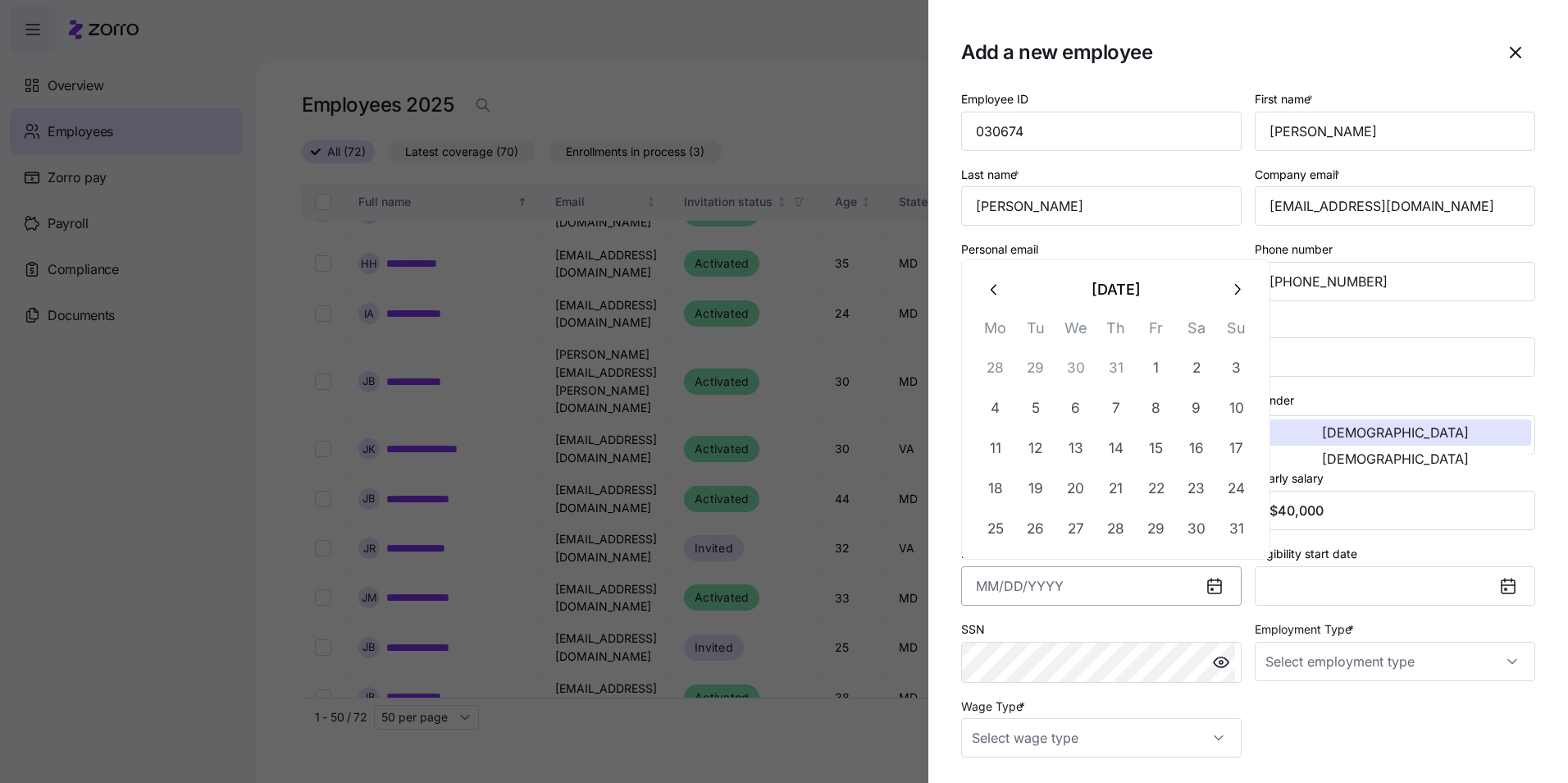
click at [1094, 590] on input "Hire date *" at bounding box center [1101, 585] width 280 height 39
type input "[DATE]"
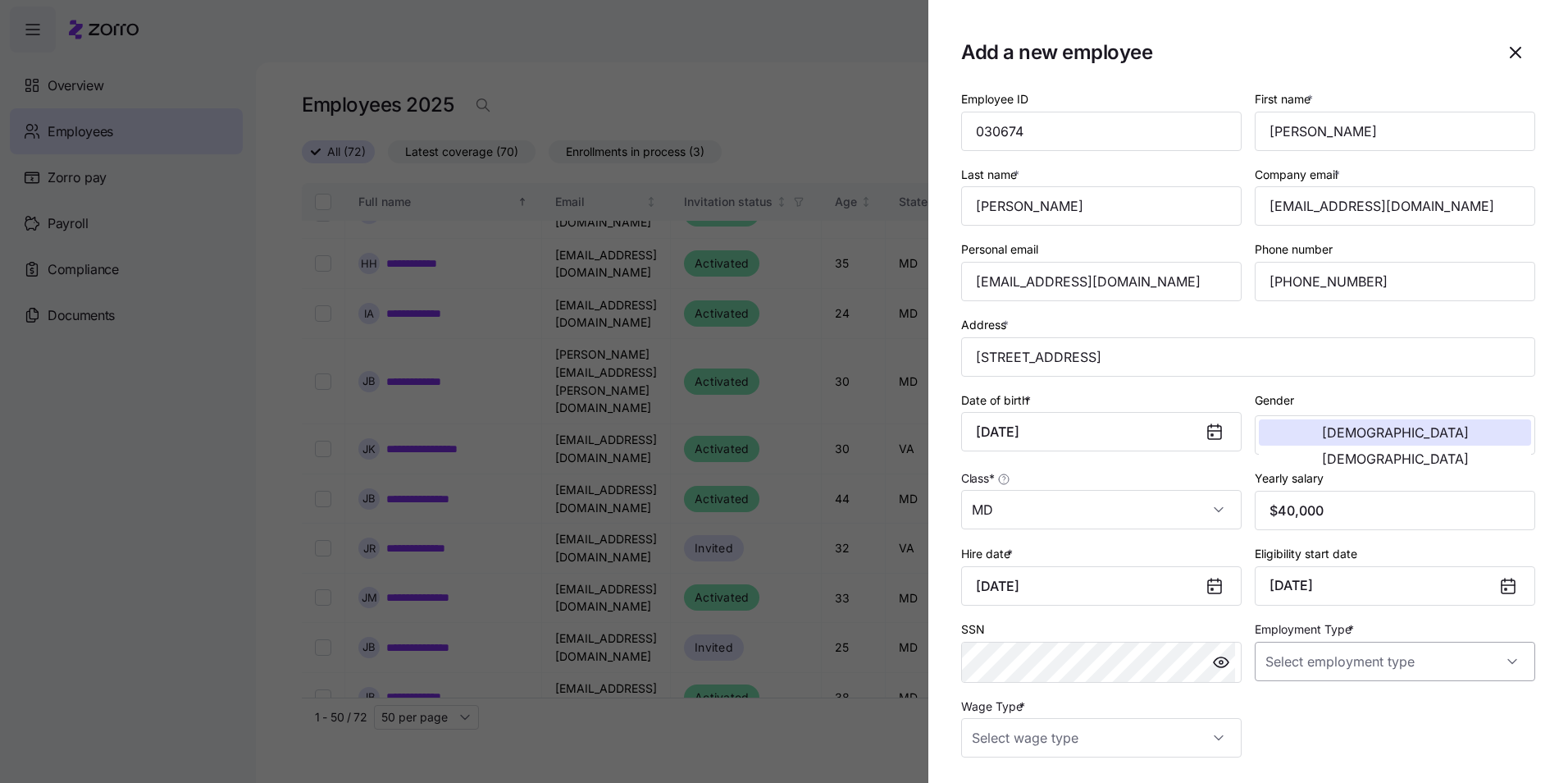
click at [1508, 661] on input "Employment Type *" at bounding box center [1395, 661] width 280 height 39
click at [1349, 706] on div "Full Time" at bounding box center [1386, 712] width 262 height 35
type input "Full Time"
click at [1206, 738] on input "Wage Type *" at bounding box center [1101, 737] width 280 height 39
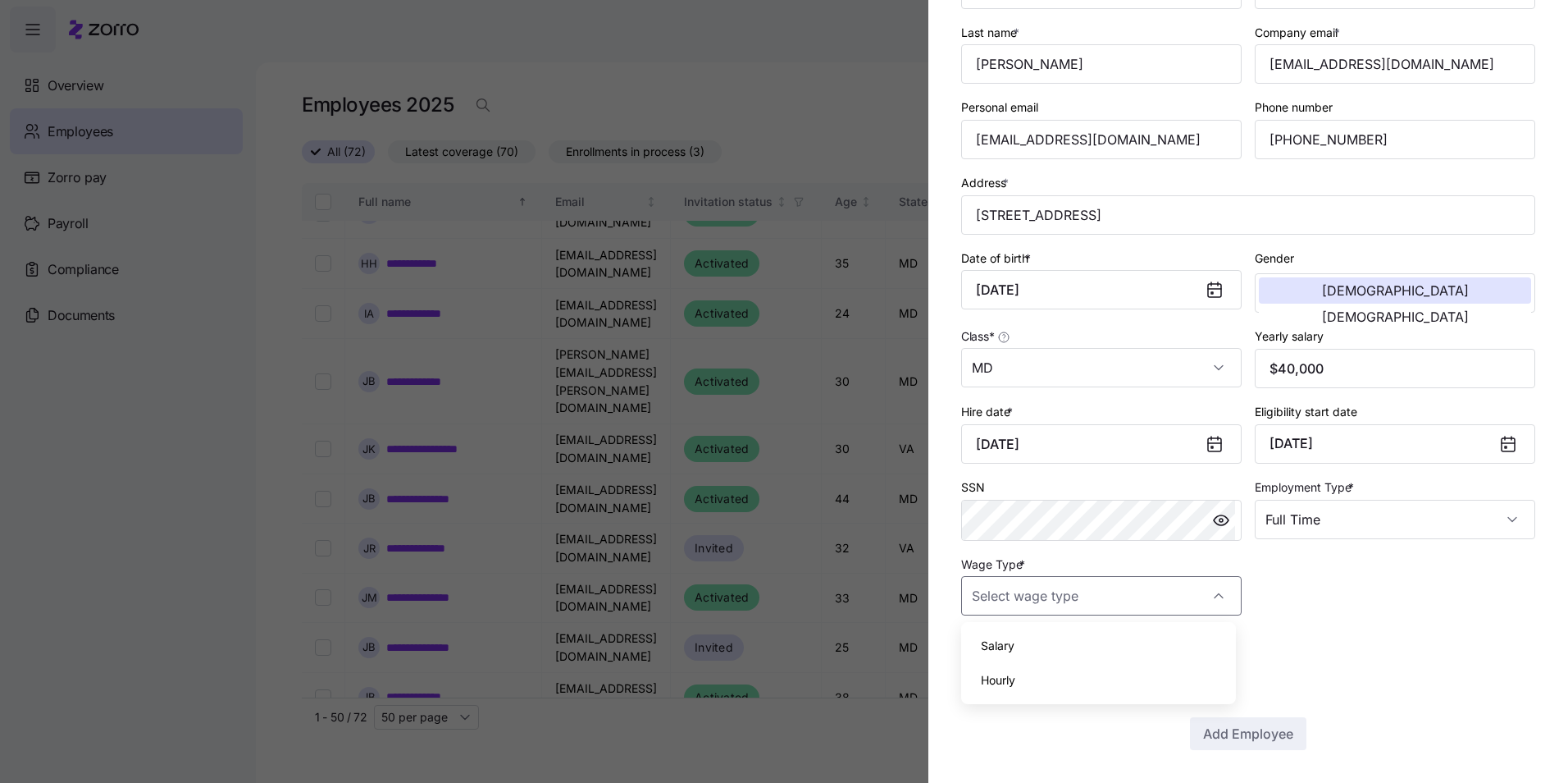
click at [1015, 677] on span "Hourly" at bounding box center [999, 680] width 35 height 18
type input "Hourly"
click at [1275, 731] on span "Add Employee" at bounding box center [1248, 733] width 91 height 20
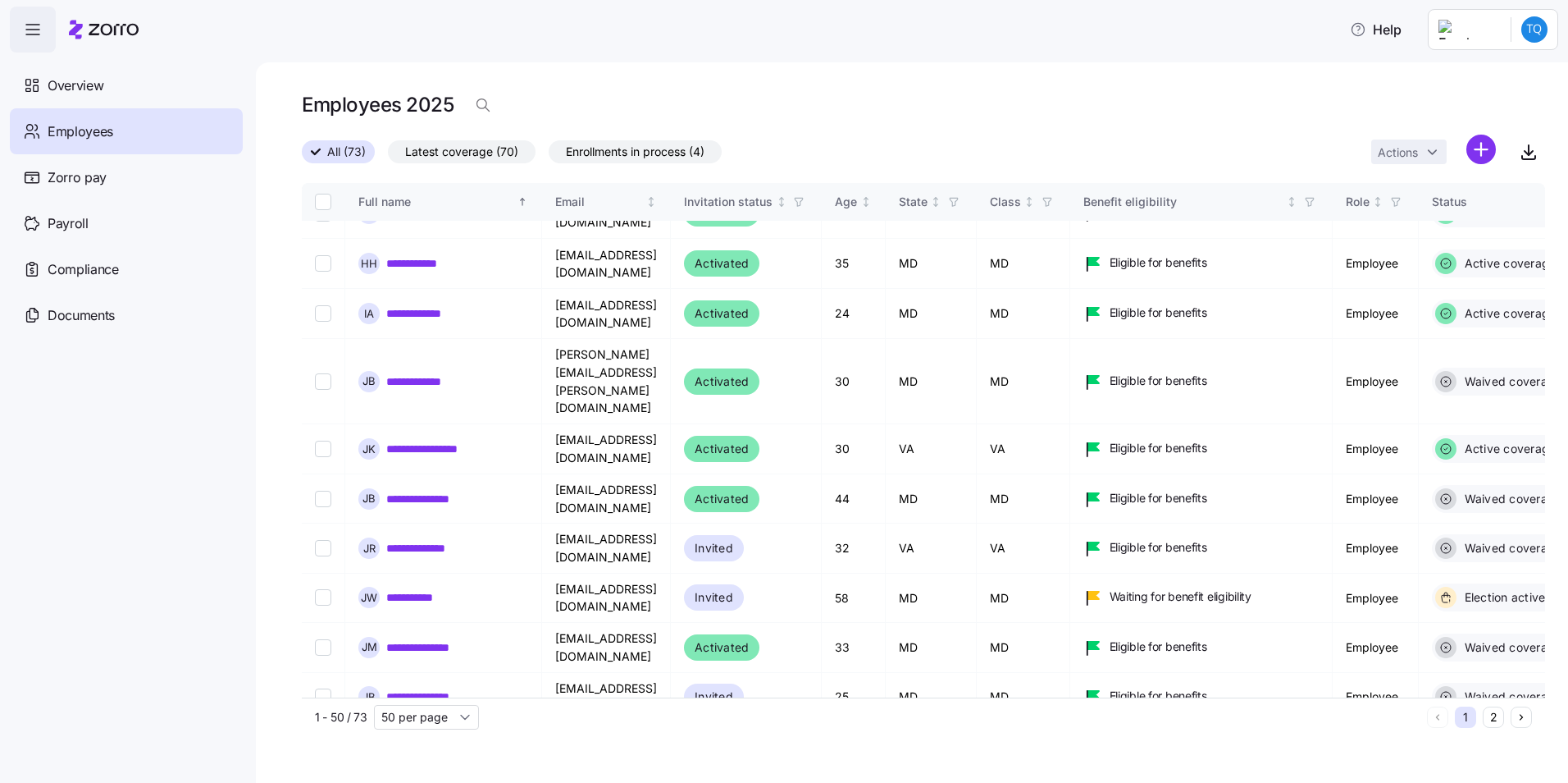
click at [1531, 24] on html "**********" at bounding box center [784, 386] width 1568 height 773
click at [1497, 125] on div "Log out" at bounding box center [1469, 126] width 64 height 18
